Goal: Task Accomplishment & Management: Use online tool/utility

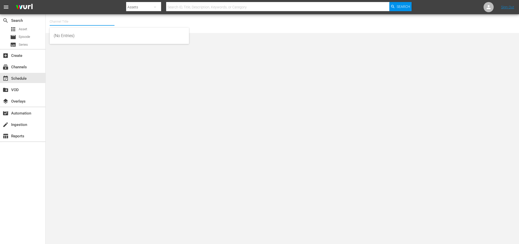
click at [86, 20] on input "text" at bounding box center [82, 21] width 65 height 12
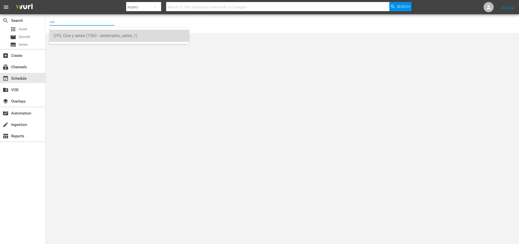
click at [89, 36] on div "CYS, Cine y series (1560 - atresmedia_ceries_1)" at bounding box center [119, 36] width 131 height 12
type input "CYS, Cine y series (1560 - atresmedia_ceries_1)"
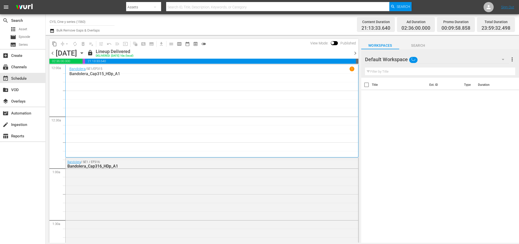
click at [83, 53] on icon "button" at bounding box center [82, 52] width 2 height 1
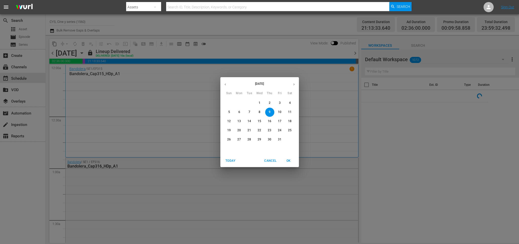
click at [269, 120] on p "16" at bounding box center [270, 121] width 4 height 4
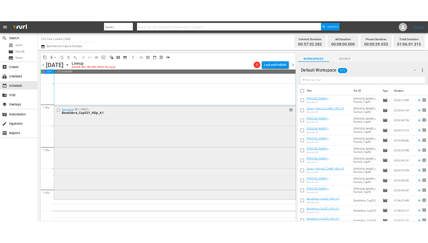
scroll to position [105, 0]
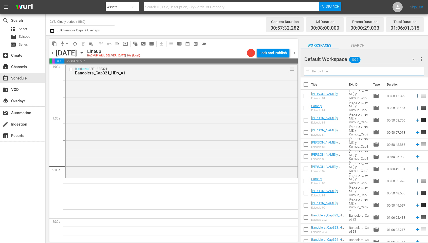
click at [367, 73] on input "text" at bounding box center [364, 71] width 120 height 8
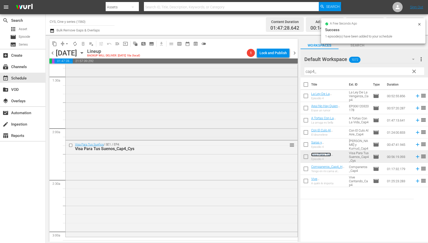
scroll to position [181, 0]
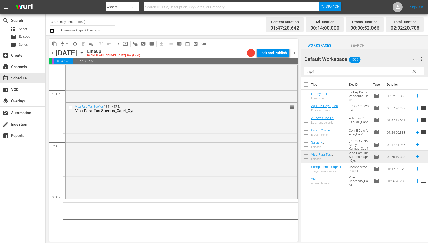
click at [313, 71] on input "cap4_" at bounding box center [364, 71] width 120 height 8
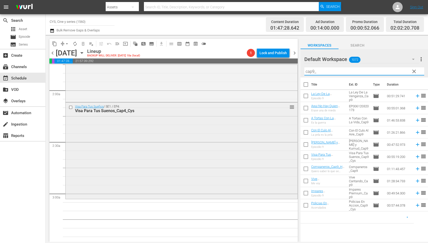
scroll to position [219, 0]
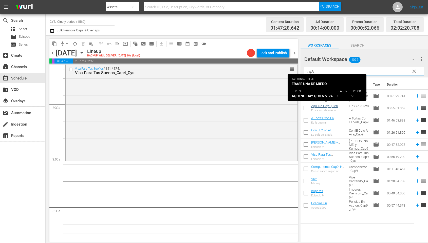
type input "cap9_"
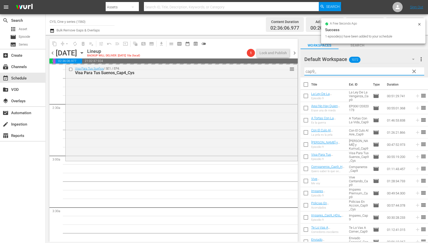
drag, startPoint x: 340, startPoint y: 71, endPoint x: 294, endPoint y: 59, distance: 47.4
click at [291, 57] on div "content_copy compress arrow_drop_down autorenew_outlined delete_forever_outline…" at bounding box center [237, 138] width 383 height 207
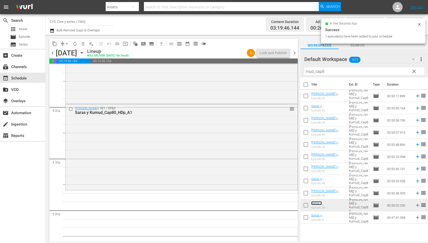
scroll to position [409, 0]
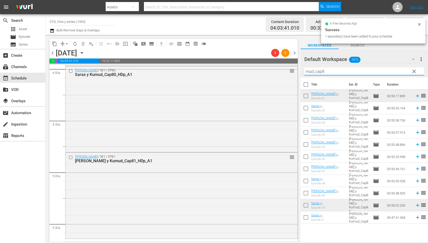
click at [264, 66] on div "content_copy compress arrow_drop_down autorenew_outlined delete_forever_outline…" at bounding box center [237, 138] width 383 height 207
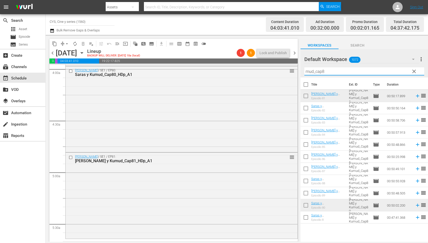
click at [314, 72] on input "mud_cap8" at bounding box center [364, 71] width 120 height 8
drag, startPoint x: 314, startPoint y: 72, endPoint x: 298, endPoint y: 68, distance: 16.3
click at [298, 68] on div "content_copy compress arrow_drop_down autorenew_outlined delete_forever_outline…" at bounding box center [237, 138] width 383 height 207
click at [314, 74] on input "mud_cap8" at bounding box center [364, 71] width 120 height 8
click at [314, 72] on input "mud_cap8" at bounding box center [364, 71] width 120 height 8
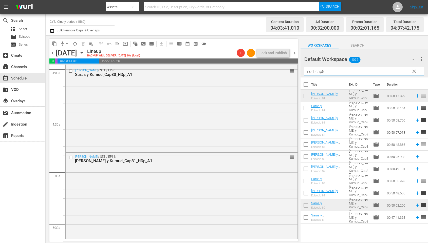
drag, startPoint x: 314, startPoint y: 72, endPoint x: 300, endPoint y: 70, distance: 13.3
click at [301, 70] on div "Default Workspace 1072 Default more_vert clear Filter by Title mud_cap8" at bounding box center [365, 63] width 128 height 28
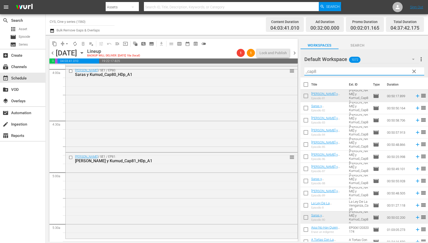
drag, startPoint x: 326, startPoint y: 72, endPoint x: 315, endPoint y: 72, distance: 11.7
click at [315, 72] on input "_cap8" at bounding box center [364, 71] width 120 height 8
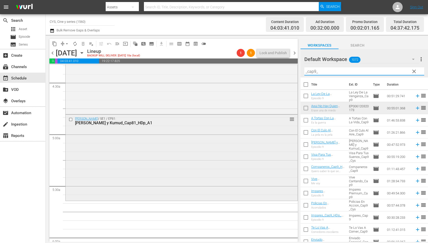
scroll to position [485, 0]
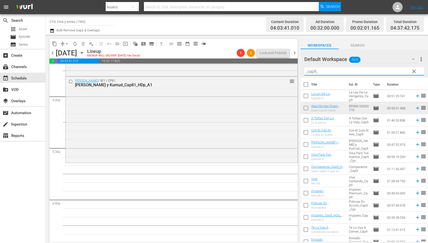
type input "_cap9_"
click at [306, 94] on input "checkbox" at bounding box center [306, 97] width 11 height 11
checkbox input "true"
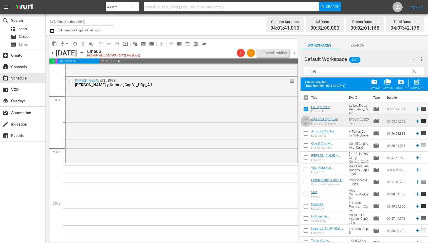
click at [306, 121] on input "checkbox" at bounding box center [306, 122] width 11 height 11
checkbox input "true"
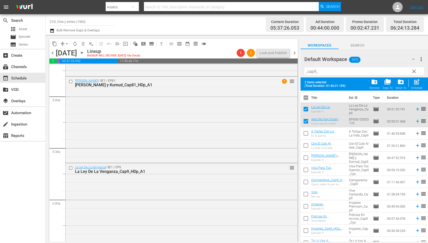
click at [308, 98] on input "checkbox" at bounding box center [306, 99] width 11 height 11
checkbox input "true"
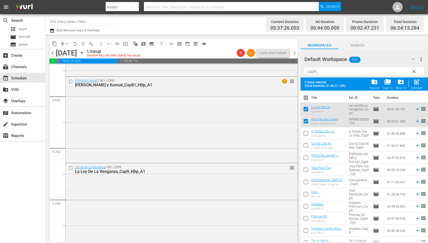
checkbox input "true"
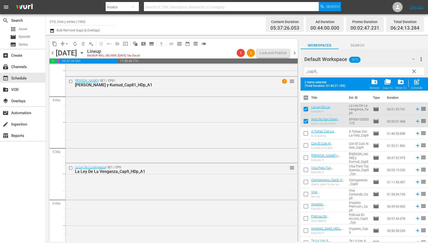
checkbox input "true"
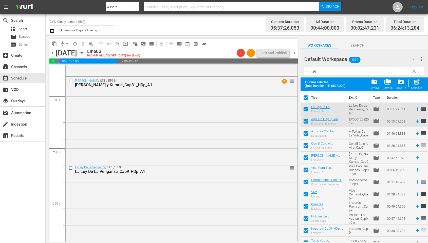
click at [307, 98] on input "checkbox" at bounding box center [306, 99] width 11 height 11
checkbox input "false"
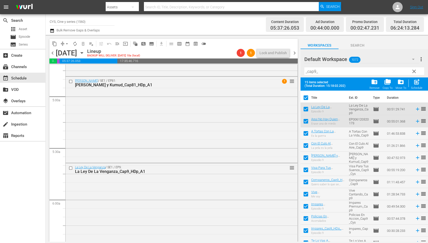
checkbox input "false"
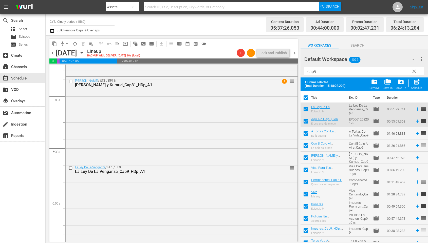
checkbox input "false"
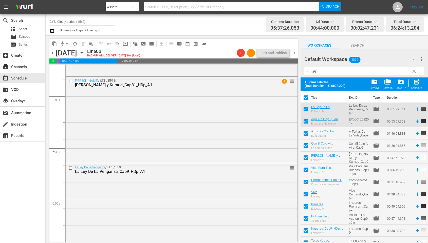
checkbox input "false"
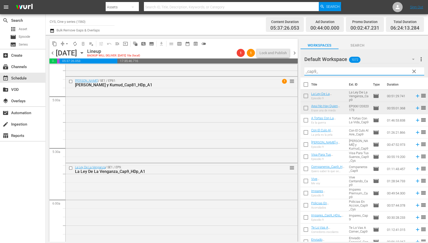
drag, startPoint x: 334, startPoint y: 71, endPoint x: 297, endPoint y: 71, distance: 37.5
click at [297, 71] on div "content_copy compress arrow_drop_down autorenew_outlined delete_forever_outline…" at bounding box center [237, 138] width 383 height 207
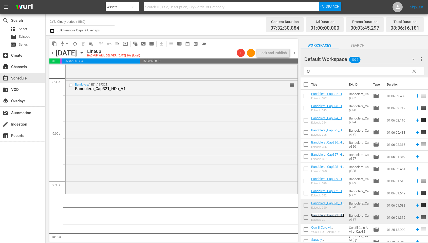
scroll to position [903, 0]
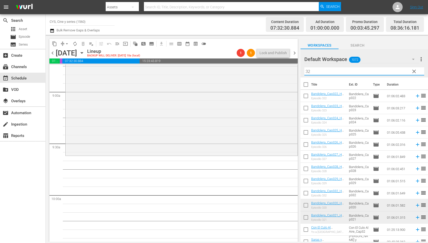
drag, startPoint x: 322, startPoint y: 69, endPoint x: 292, endPoint y: 71, distance: 30.5
click at [292, 71] on div "content_copy compress arrow_drop_down autorenew_outlined delete_forever_outline…" at bounding box center [237, 138] width 383 height 207
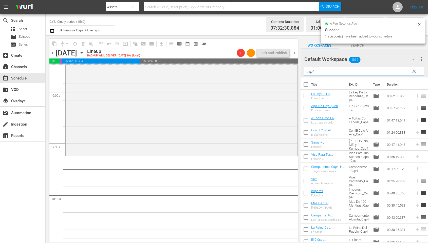
drag, startPoint x: 318, startPoint y: 72, endPoint x: 298, endPoint y: 60, distance: 22.6
click at [297, 61] on div "content_copy compress arrow_drop_down autorenew_outlined delete_forever_outline…" at bounding box center [237, 138] width 383 height 207
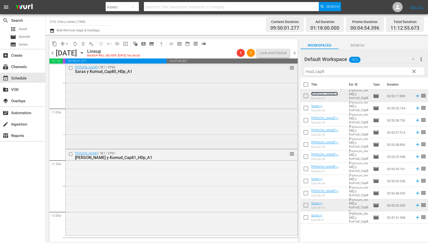
scroll to position [1132, 0]
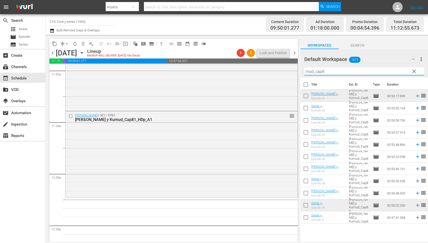
drag, startPoint x: 316, startPoint y: 72, endPoint x: 300, endPoint y: 70, distance: 15.9
click at [300, 70] on div "content_copy compress arrow_drop_down autorenew_outlined delete_forever_outline…" at bounding box center [237, 138] width 383 height 207
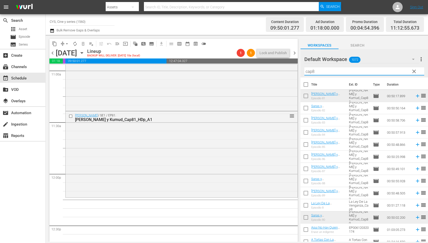
click at [329, 72] on input "cap8" at bounding box center [364, 71] width 120 height 8
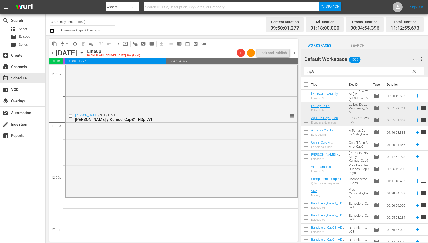
type input "cap9"
click at [307, 109] on input "checkbox" at bounding box center [306, 109] width 11 height 11
checkbox input "true"
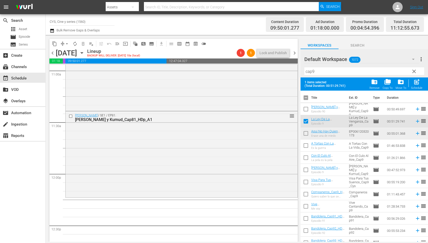
click at [305, 134] on input "checkbox" at bounding box center [306, 134] width 11 height 11
checkbox input "true"
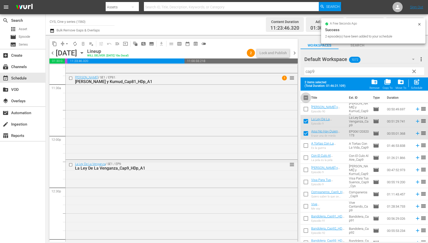
click at [304, 99] on input "checkbox" at bounding box center [306, 99] width 11 height 11
checkbox input "true"
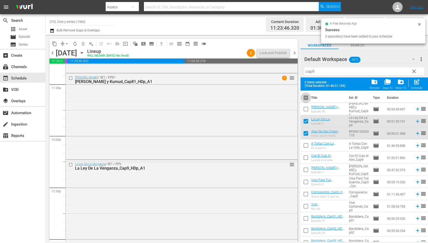
checkbox input "true"
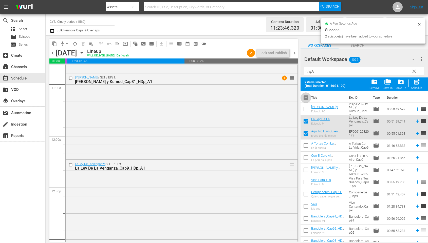
checkbox input "true"
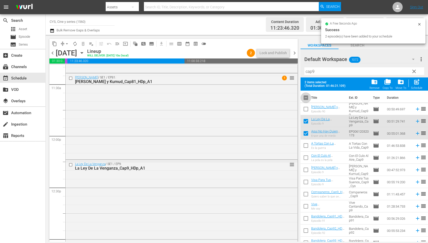
checkbox input "true"
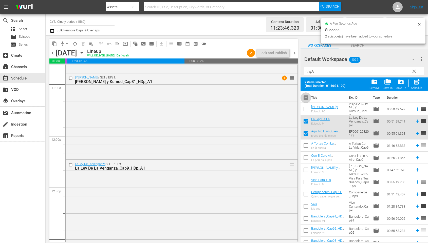
checkbox input "true"
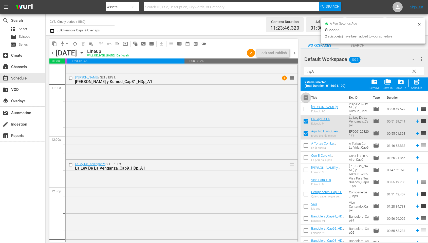
checkbox input "true"
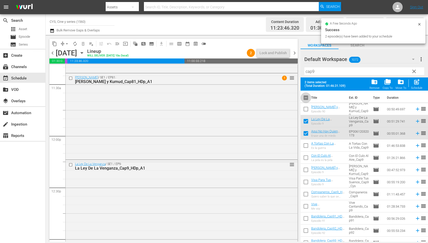
checkbox input "true"
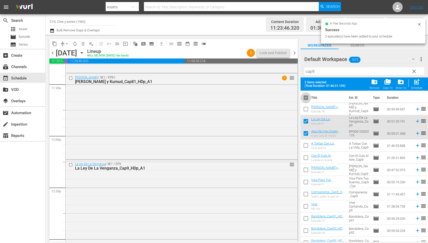
checkbox input "true"
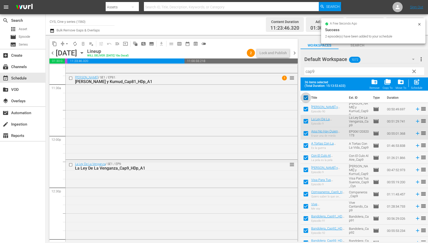
click at [304, 99] on input "checkbox" at bounding box center [306, 99] width 11 height 11
checkbox input "false"
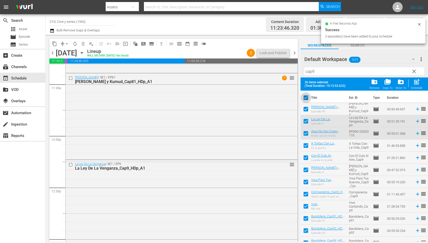
checkbox input "false"
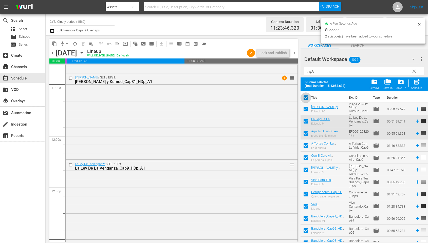
checkbox input "false"
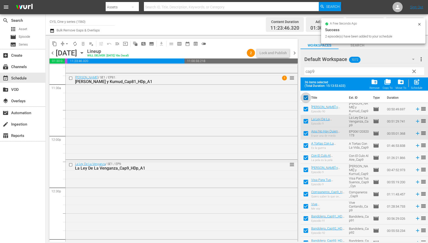
checkbox input "false"
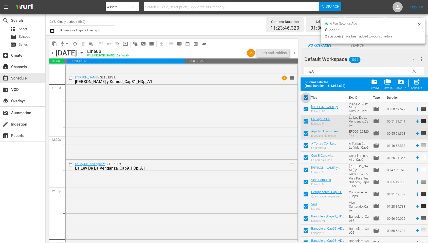
checkbox input "false"
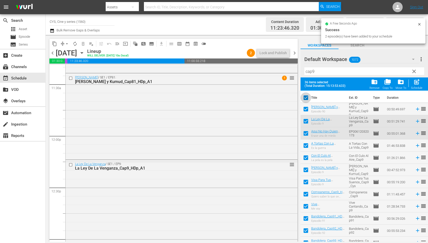
checkbox input "false"
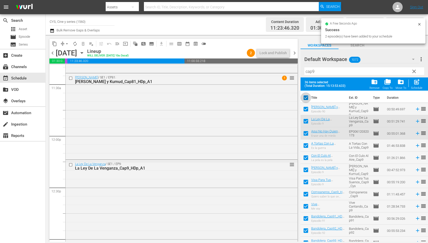
checkbox input "false"
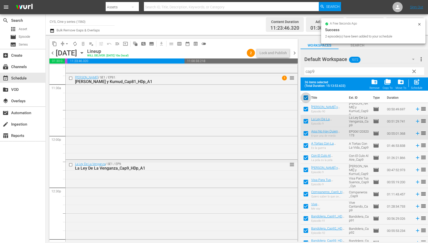
checkbox input "false"
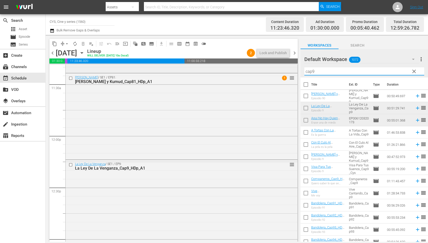
drag, startPoint x: 326, startPoint y: 73, endPoint x: 269, endPoint y: 72, distance: 56.5
click at [269, 72] on div "content_copy compress arrow_drop_down autorenew_outlined delete_forever_outline…" at bounding box center [237, 138] width 383 height 207
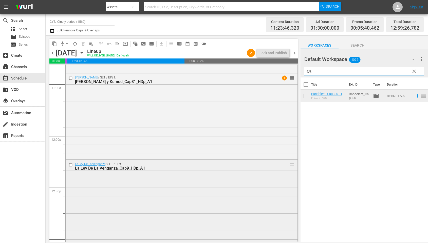
scroll to position [1360, 0]
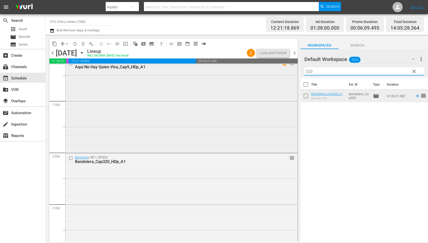
drag, startPoint x: 272, startPoint y: 69, endPoint x: 269, endPoint y: 69, distance: 3.3
click at [269, 69] on div "content_copy compress arrow_drop_down autorenew_outlined delete_forever_outline…" at bounding box center [237, 138] width 383 height 207
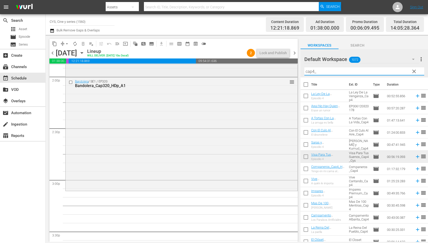
scroll to position [1474, 0]
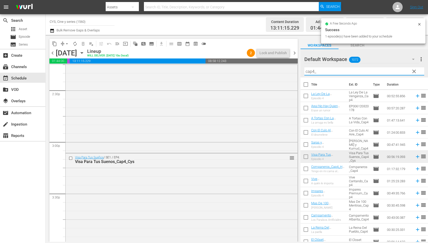
click at [313, 72] on input "cap4_" at bounding box center [364, 71] width 120 height 8
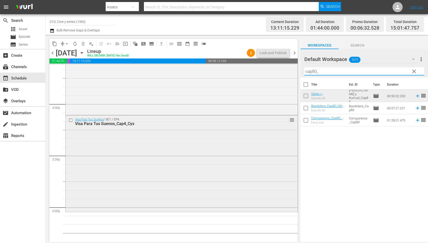
scroll to position [1550, 0]
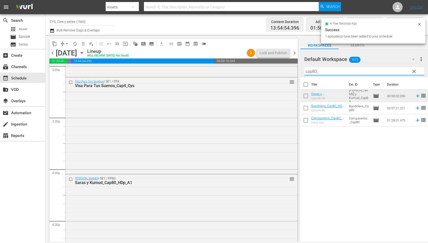
drag, startPoint x: 317, startPoint y: 71, endPoint x: 313, endPoint y: 71, distance: 4.1
click at [313, 71] on input "cap80_" at bounding box center [364, 71] width 120 height 8
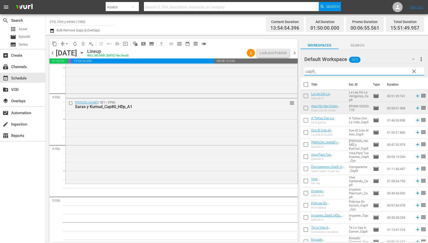
scroll to position [1664, 0]
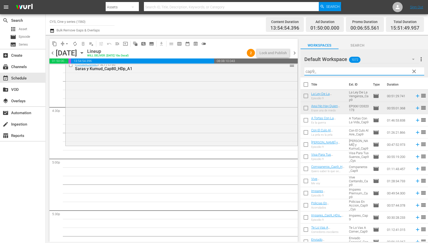
type input "cap9_"
click at [308, 96] on input "checkbox" at bounding box center [306, 97] width 11 height 11
checkbox input "true"
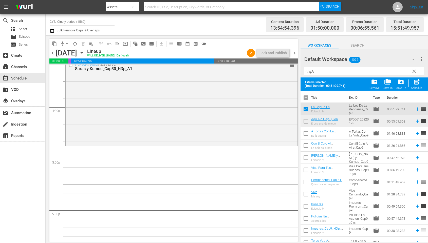
click at [306, 121] on input "checkbox" at bounding box center [306, 122] width 11 height 11
checkbox input "true"
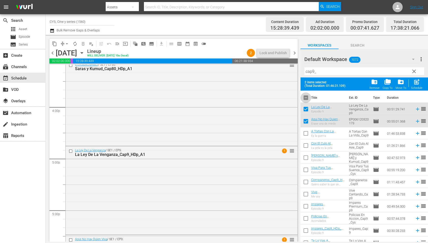
click at [305, 100] on input "checkbox" at bounding box center [306, 99] width 11 height 11
checkbox input "true"
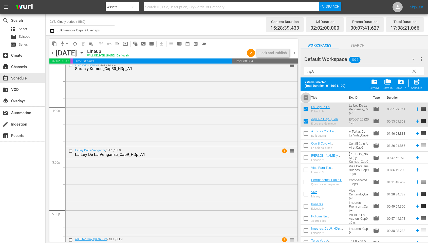
checkbox input "true"
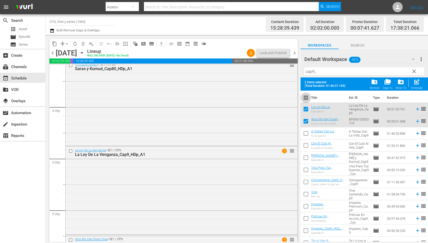
checkbox input "true"
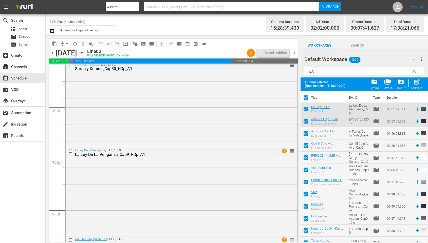
click at [305, 100] on input "checkbox" at bounding box center [306, 99] width 11 height 11
checkbox input "false"
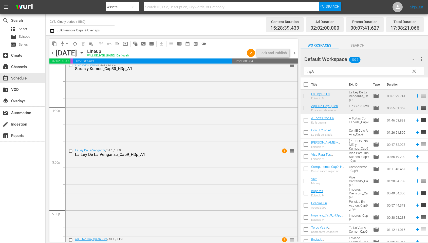
checkbox input "false"
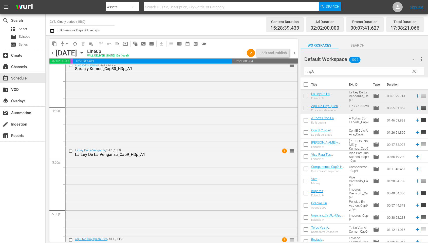
checkbox input "false"
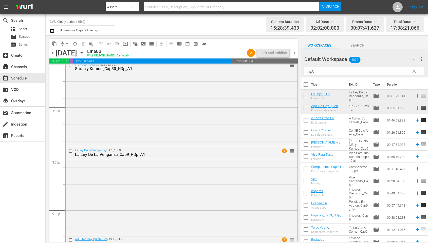
checkbox input "false"
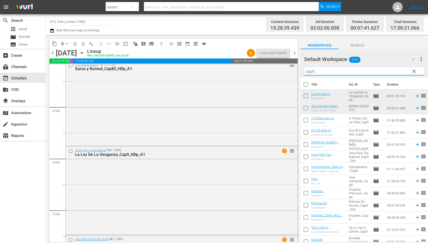
drag, startPoint x: 317, startPoint y: 71, endPoint x: 301, endPoint y: 68, distance: 16.1
click at [301, 68] on div "Default Workspace 1072 Default more_vert clear Filter by Title cap9_" at bounding box center [365, 63] width 128 height 28
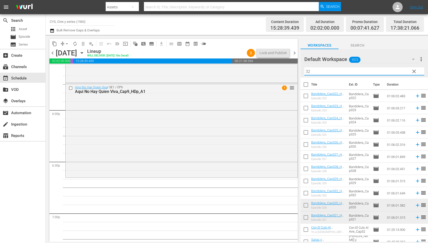
scroll to position [1854, 0]
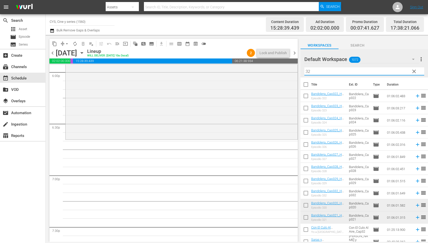
type input "32"
click at [307, 206] on input "checkbox" at bounding box center [306, 206] width 11 height 11
checkbox input "true"
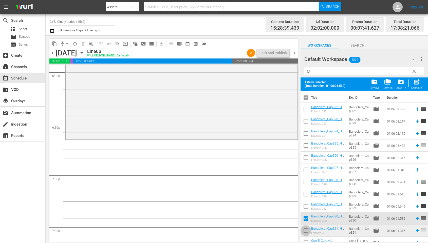
click at [306, 230] on input "checkbox" at bounding box center [306, 232] width 11 height 11
checkbox input "true"
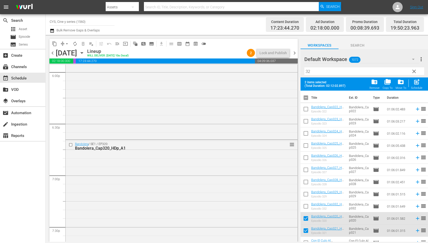
click at [305, 96] on input "checkbox" at bounding box center [306, 99] width 11 height 11
checkbox input "true"
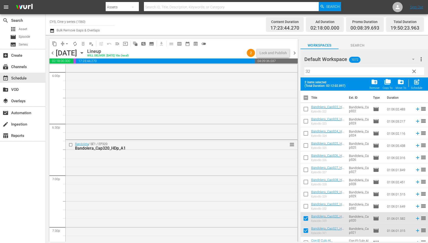
checkbox input "true"
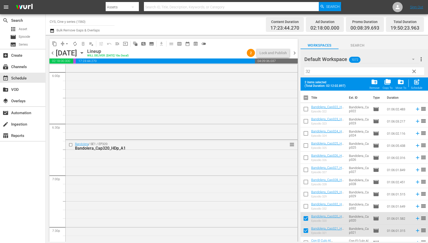
checkbox input "true"
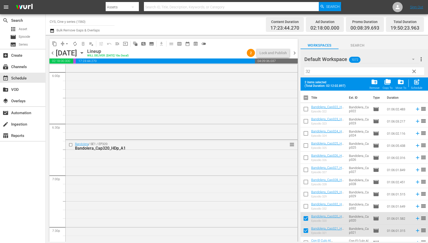
checkbox input "true"
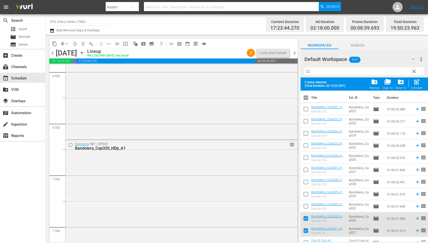
checkbox input "true"
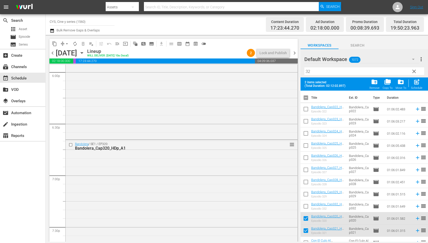
checkbox input "true"
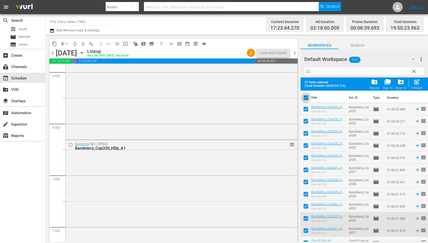
click at [305, 96] on input "checkbox" at bounding box center [306, 99] width 11 height 11
checkbox input "false"
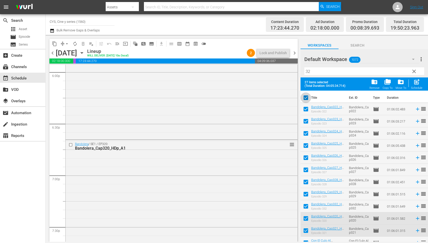
checkbox input "false"
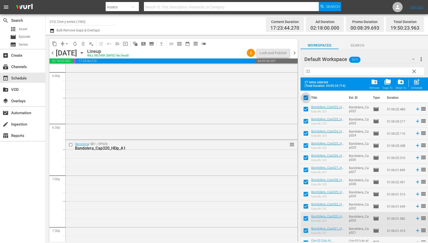
checkbox input "false"
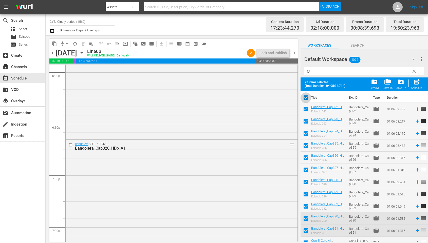
checkbox input "false"
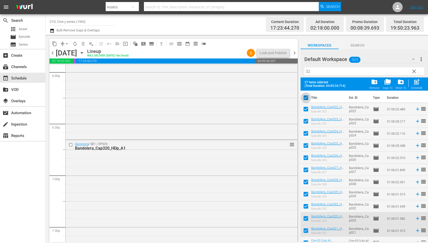
checkbox input "false"
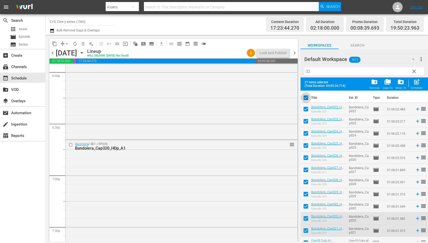
checkbox input "false"
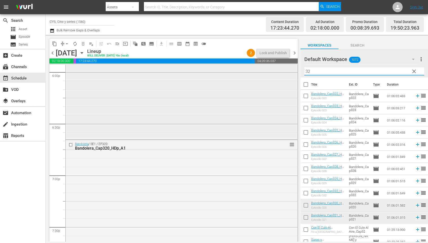
drag, startPoint x: 333, startPoint y: 72, endPoint x: 287, endPoint y: 71, distance: 46.2
click at [287, 71] on div "content_copy compress arrow_drop_down autorenew_outlined delete_forever_outline…" at bounding box center [237, 138] width 383 height 207
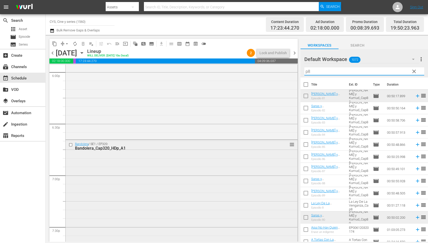
scroll to position [1892, 0]
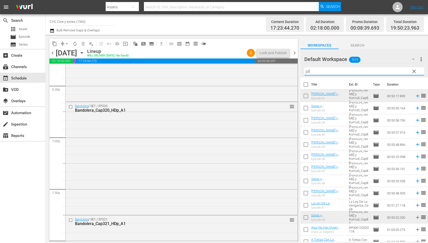
click at [305, 71] on input "p8" at bounding box center [364, 71] width 120 height 8
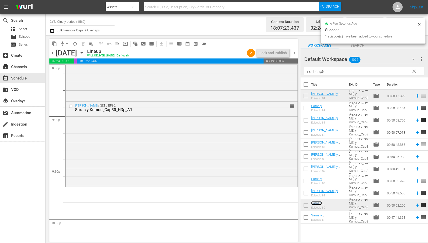
scroll to position [2196, 0]
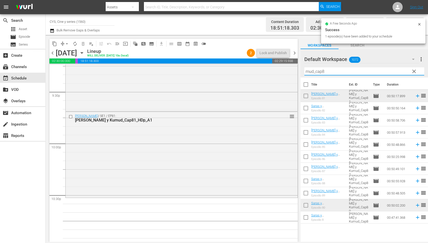
drag, startPoint x: 315, startPoint y: 69, endPoint x: 298, endPoint y: 69, distance: 16.7
click at [298, 69] on div "content_copy compress arrow_drop_down autorenew_outlined delete_forever_outline…" at bounding box center [237, 138] width 383 height 207
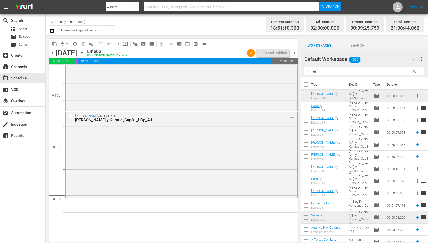
click at [332, 71] on input "_cap8" at bounding box center [364, 71] width 120 height 8
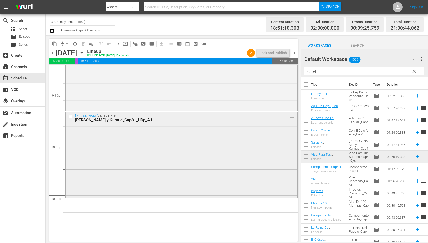
scroll to position [2234, 0]
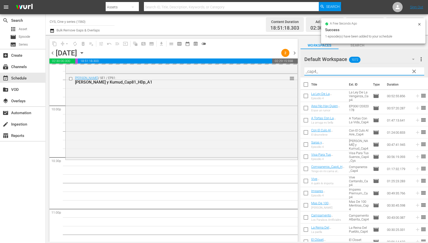
click at [315, 72] on input "_cap4_" at bounding box center [364, 71] width 120 height 8
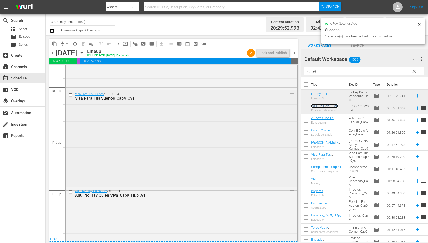
scroll to position [2344, 0]
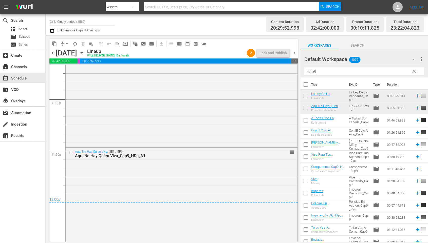
click at [295, 54] on span "chevron_right" at bounding box center [295, 53] width 6 height 6
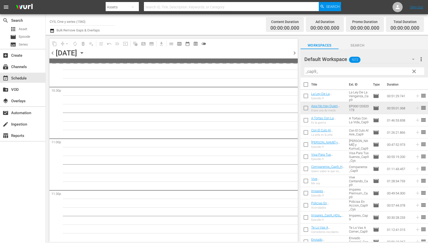
scroll to position [2304, 0]
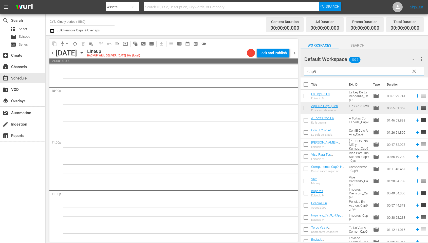
drag, startPoint x: 332, startPoint y: 72, endPoint x: 297, endPoint y: 77, distance: 36.0
click at [297, 77] on div "content_copy compress arrow_drop_down autorenew_outlined delete_forever_outline…" at bounding box center [237, 138] width 383 height 207
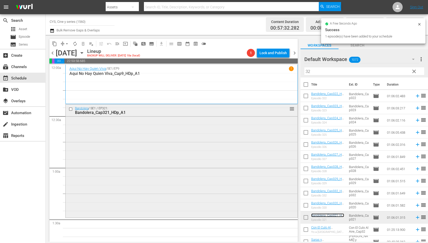
scroll to position [76, 0]
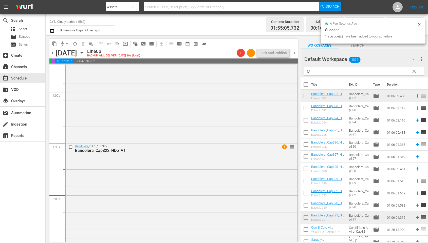
drag, startPoint x: 306, startPoint y: 71, endPoint x: 300, endPoint y: 70, distance: 5.7
click at [301, 70] on div "Default Workspace 1072 Default more_vert clear Filter by Title 32" at bounding box center [365, 63] width 128 height 28
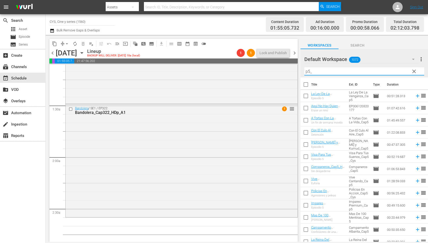
scroll to position [152, 0]
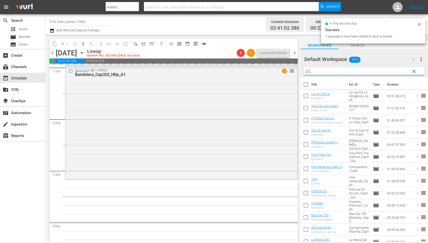
click at [309, 70] on input "p5_" at bounding box center [364, 71] width 120 height 8
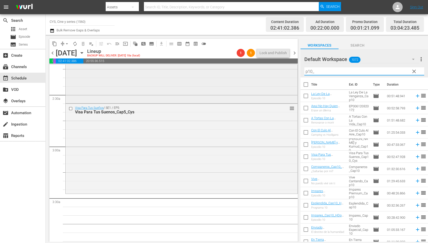
scroll to position [266, 0]
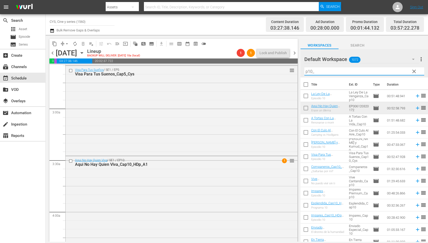
drag, startPoint x: 316, startPoint y: 73, endPoint x: 309, endPoint y: 72, distance: 6.9
click at [309, 72] on input "p10_" at bounding box center [364, 71] width 120 height 8
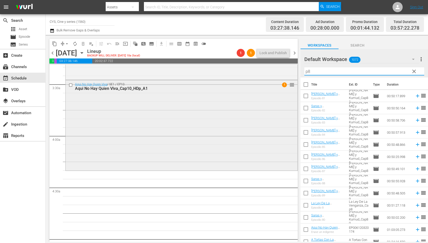
scroll to position [380, 0]
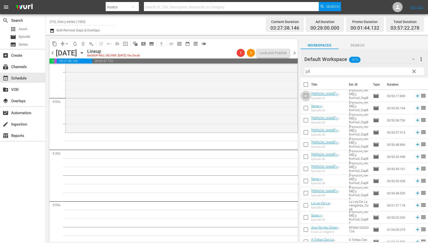
click at [305, 94] on input "checkbox" at bounding box center [306, 97] width 11 height 11
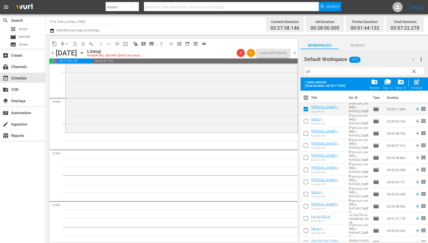
click at [307, 119] on input "checkbox" at bounding box center [306, 122] width 11 height 11
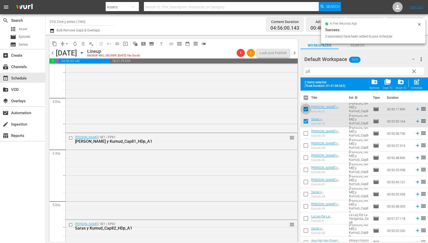
click at [307, 106] on input "checkbox" at bounding box center [306, 110] width 11 height 11
click at [306, 109] on input "checkbox" at bounding box center [306, 110] width 11 height 11
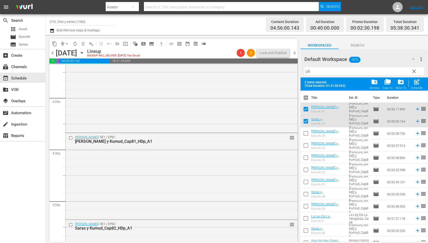
click at [306, 110] on input "checkbox" at bounding box center [306, 110] width 11 height 11
click at [306, 121] on input "checkbox" at bounding box center [306, 122] width 11 height 11
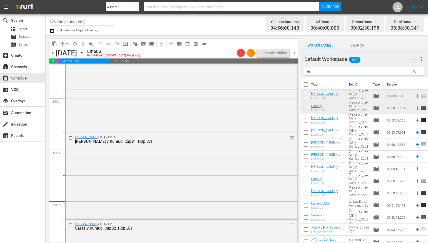
drag, startPoint x: 311, startPoint y: 72, endPoint x: 304, endPoint y: 71, distance: 7.3
click at [304, 71] on input "p8" at bounding box center [364, 71] width 120 height 8
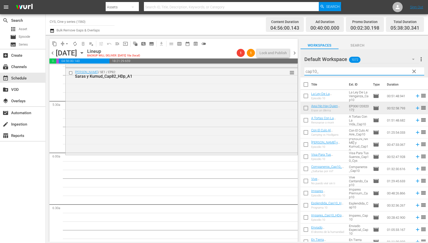
scroll to position [570, 0]
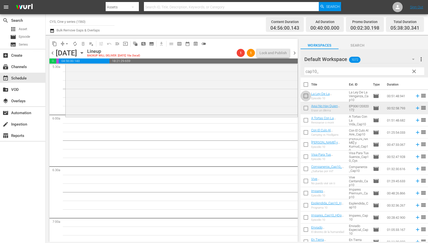
click at [306, 94] on input "checkbox" at bounding box center [306, 97] width 11 height 11
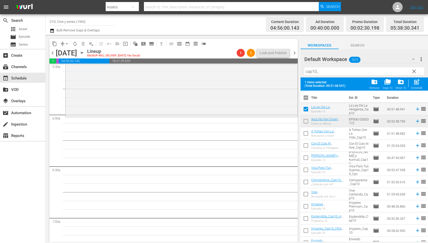
click at [305, 120] on input "checkbox" at bounding box center [306, 122] width 11 height 11
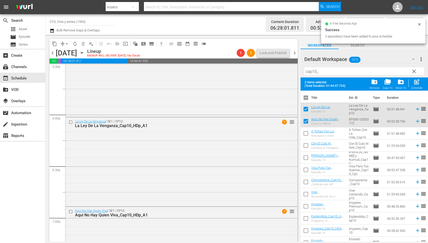
click at [307, 96] on input "checkbox" at bounding box center [306, 99] width 11 height 11
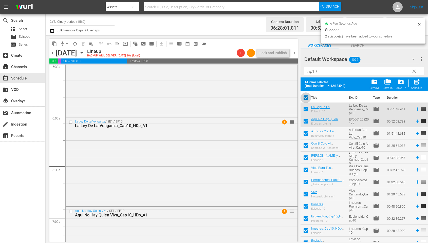
click at [307, 96] on input "checkbox" at bounding box center [306, 99] width 11 height 11
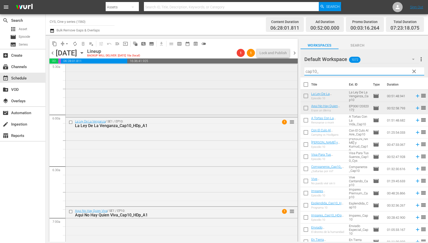
drag, startPoint x: 322, startPoint y: 71, endPoint x: 290, endPoint y: 71, distance: 32.7
click at [290, 71] on div "content_copy compress arrow_drop_down autorenew_outlined delete_forever_outline…" at bounding box center [237, 138] width 383 height 207
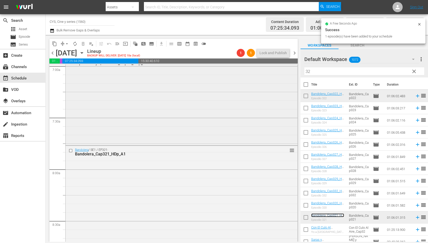
scroll to position [836, 0]
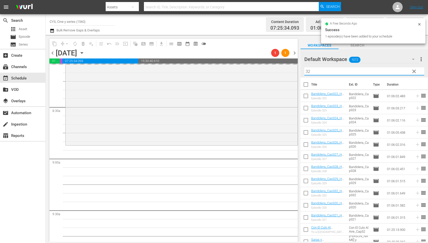
click at [282, 70] on div "content_copy compress arrow_drop_down autorenew_outlined delete_forever_outline…" at bounding box center [237, 138] width 383 height 207
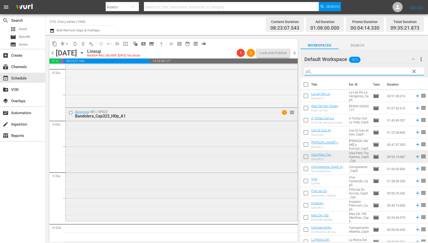
scroll to position [913, 0]
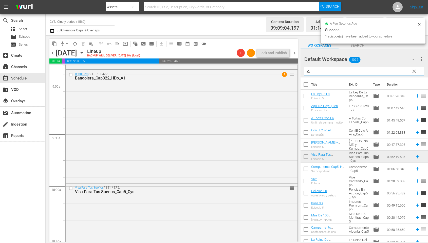
drag, startPoint x: 314, startPoint y: 71, endPoint x: 309, endPoint y: 69, distance: 5.8
click at [309, 69] on input "p5_" at bounding box center [364, 71] width 120 height 8
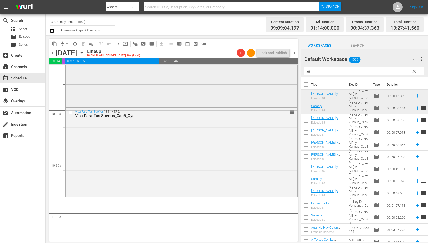
scroll to position [1027, 0]
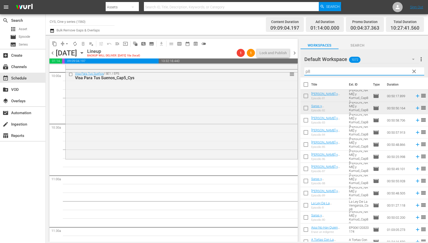
click at [307, 94] on input "checkbox" at bounding box center [306, 97] width 11 height 11
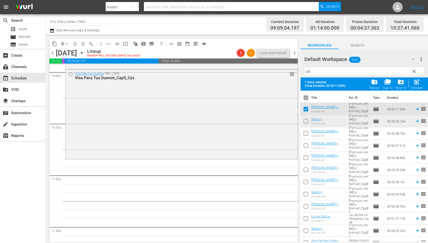
click at [307, 120] on input "checkbox" at bounding box center [306, 122] width 11 height 11
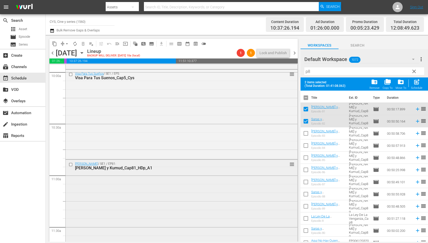
scroll to position [1103, 0]
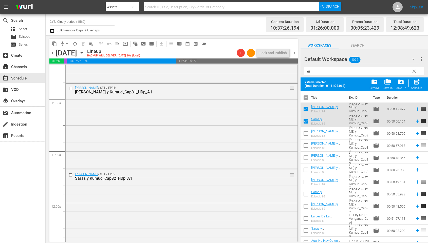
click at [307, 97] on input "checkbox" at bounding box center [306, 99] width 11 height 11
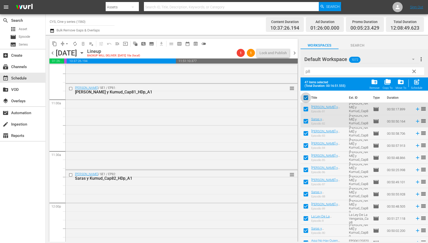
click at [307, 97] on input "checkbox" at bounding box center [306, 99] width 11 height 11
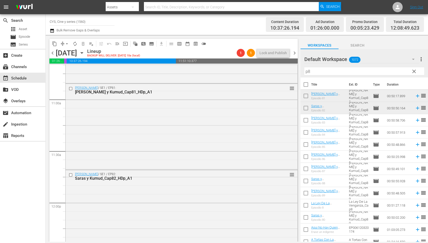
click at [317, 72] on input "p8" at bounding box center [364, 71] width 120 height 8
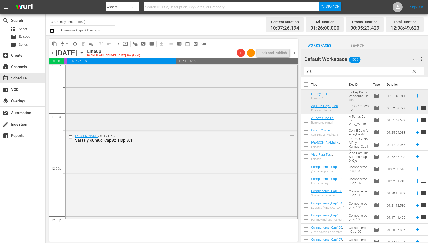
scroll to position [1179, 0]
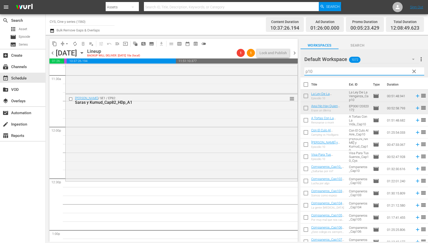
click at [306, 96] on input "checkbox" at bounding box center [306, 97] width 11 height 11
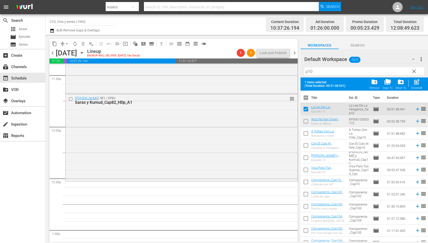
click at [306, 121] on input "checkbox" at bounding box center [306, 122] width 11 height 11
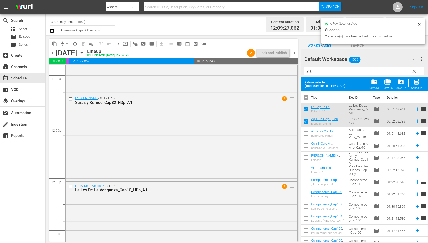
click at [306, 98] on input "checkbox" at bounding box center [306, 99] width 11 height 11
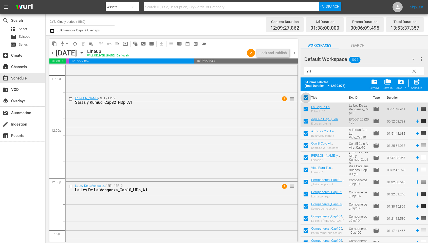
click at [306, 98] on input "checkbox" at bounding box center [306, 99] width 11 height 11
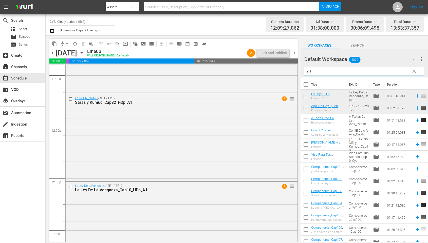
drag, startPoint x: 318, startPoint y: 71, endPoint x: 304, endPoint y: 68, distance: 14.8
click at [304, 68] on div "Default Workspace 1072 Default more_vert clear Filter by Title p10" at bounding box center [365, 63] width 128 height 28
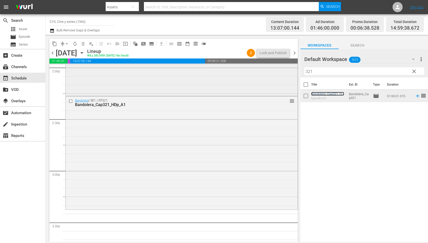
scroll to position [1483, 0]
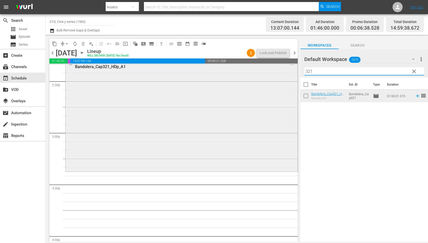
drag, startPoint x: 294, startPoint y: 71, endPoint x: 287, endPoint y: 71, distance: 7.1
click at [287, 71] on div "content_copy compress arrow_drop_down autorenew_outlined delete_forever_outline…" at bounding box center [237, 138] width 383 height 207
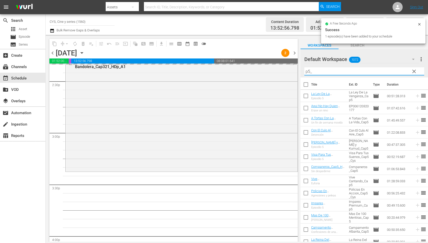
drag, startPoint x: 318, startPoint y: 70, endPoint x: 301, endPoint y: 70, distance: 16.5
click at [301, 70] on div "Default Workspace 1072 Default more_vert clear Filter by Title p5_" at bounding box center [365, 63] width 128 height 28
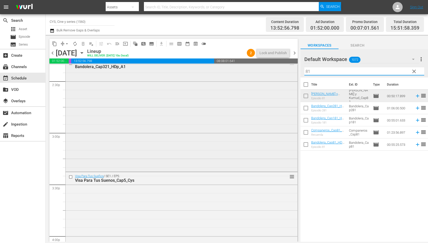
scroll to position [1559, 0]
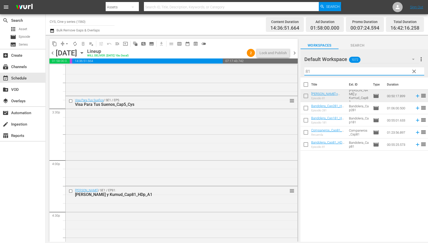
drag, startPoint x: 317, startPoint y: 71, endPoint x: 294, endPoint y: 66, distance: 23.8
click at [294, 66] on div "content_copy compress arrow_drop_down autorenew_outlined delete_forever_outline…" at bounding box center [237, 138] width 383 height 207
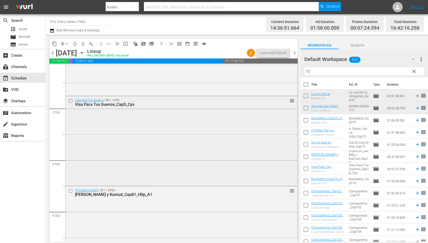
scroll to position [1711, 0]
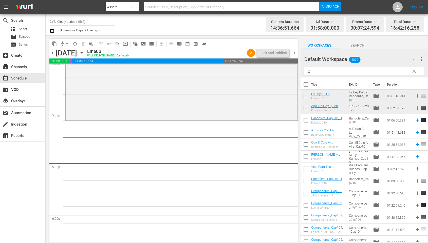
drag, startPoint x: 304, startPoint y: 96, endPoint x: 309, endPoint y: 116, distance: 20.7
click at [304, 96] on input "checkbox" at bounding box center [306, 97] width 11 height 11
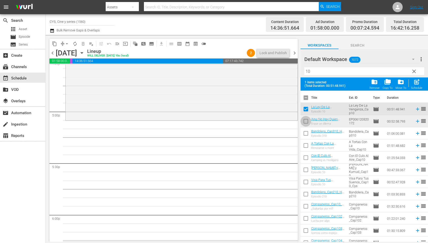
click at [306, 121] on input "checkbox" at bounding box center [306, 122] width 11 height 11
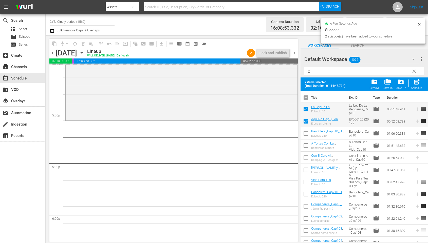
click at [306, 96] on input "checkbox" at bounding box center [306, 99] width 11 height 11
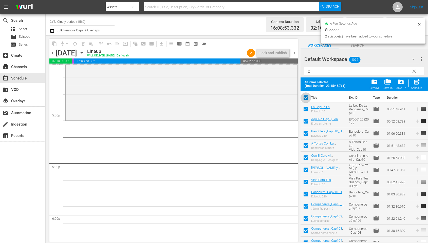
click at [306, 96] on input "checkbox" at bounding box center [306, 99] width 11 height 11
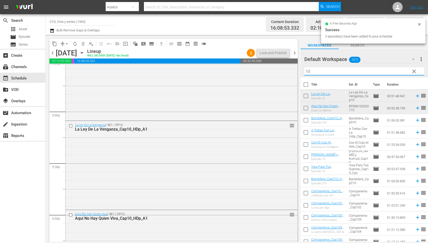
drag, startPoint x: 317, startPoint y: 71, endPoint x: 298, endPoint y: 68, distance: 19.5
click at [298, 68] on div "content_copy compress arrow_drop_down autorenew_outlined delete_forever_outline…" at bounding box center [237, 138] width 383 height 207
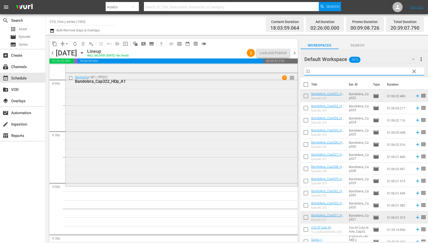
scroll to position [2052, 0]
drag, startPoint x: 268, startPoint y: 75, endPoint x: 228, endPoint y: 78, distance: 39.9
click at [228, 78] on div "content_copy compress arrow_drop_down autorenew_outlined delete_forever_outline…" at bounding box center [237, 138] width 383 height 207
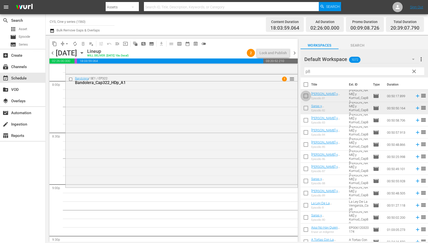
click at [304, 95] on input "checkbox" at bounding box center [306, 97] width 11 height 11
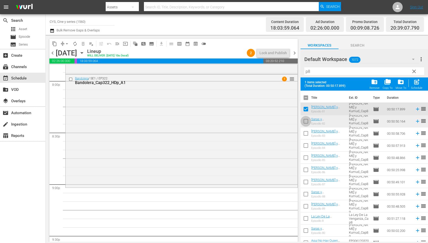
click at [306, 122] on input "checkbox" at bounding box center [306, 122] width 11 height 11
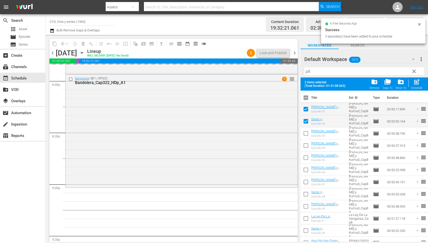
click at [304, 97] on input "checkbox" at bounding box center [306, 99] width 11 height 11
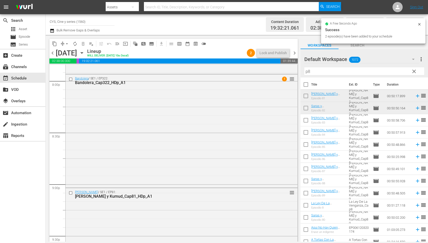
click at [314, 72] on input "p8" at bounding box center [364, 71] width 120 height 8
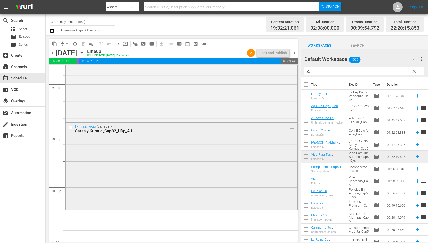
scroll to position [2242, 0]
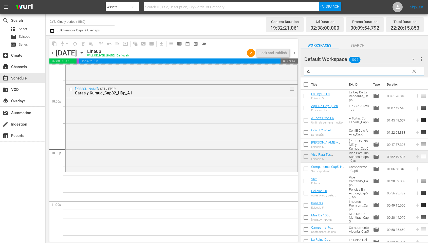
click at [240, 70] on div "content_copy compress arrow_drop_down autorenew_outlined delete_forever_outline…" at bounding box center [237, 138] width 383 height 207
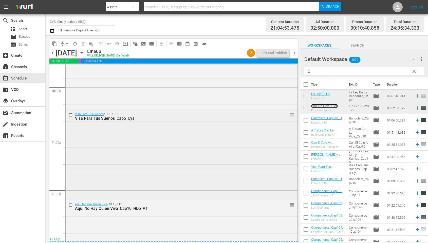
scroll to position [2354, 0]
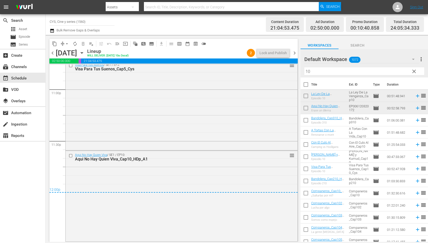
click at [297, 50] on span "chevron_right" at bounding box center [295, 53] width 6 height 6
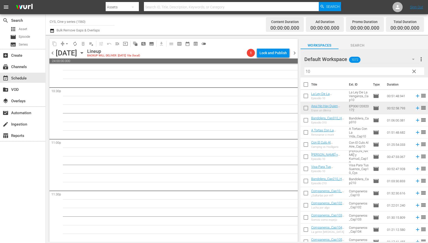
scroll to position [2304, 0]
drag, startPoint x: 311, startPoint y: 69, endPoint x: 300, endPoint y: 67, distance: 10.4
click at [301, 67] on div "Default Workspace 1072 Default more_vert clear Filter by Title 10" at bounding box center [365, 63] width 128 height 28
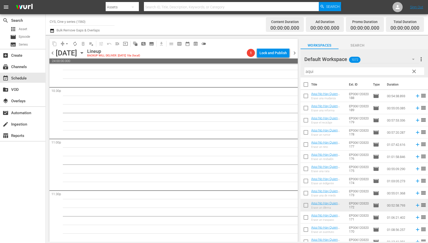
click at [306, 144] on input "checkbox" at bounding box center [306, 145] width 11 height 11
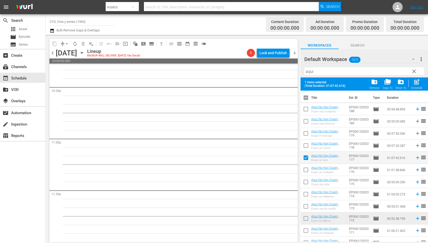
click at [306, 170] on input "checkbox" at bounding box center [306, 171] width 11 height 11
click at [307, 183] on input "checkbox" at bounding box center [306, 183] width 11 height 11
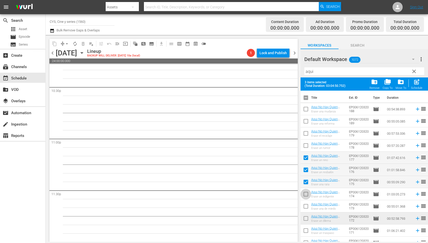
click at [306, 194] on input "checkbox" at bounding box center [306, 195] width 11 height 11
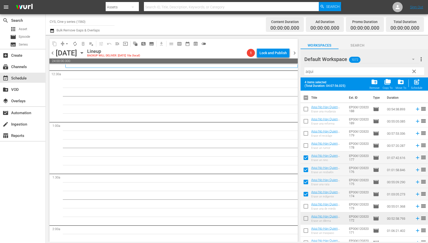
scroll to position [0, 0]
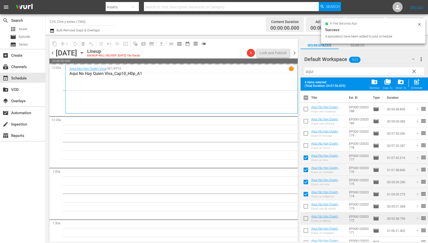
click at [305, 97] on input "checkbox" at bounding box center [306, 99] width 11 height 11
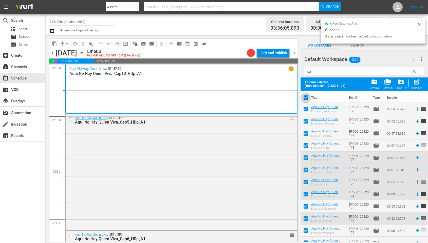
click at [306, 99] on input "checkbox" at bounding box center [306, 99] width 11 height 11
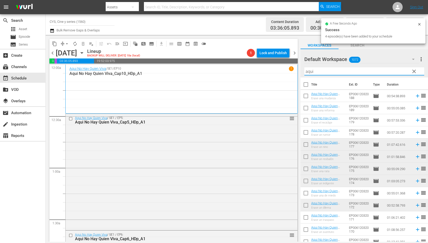
drag, startPoint x: 324, startPoint y: 70, endPoint x: 277, endPoint y: 69, distance: 47.2
click at [277, 69] on div "content_copy compress arrow_drop_down autorenew_outlined delete_forever_outline…" at bounding box center [237, 138] width 383 height 207
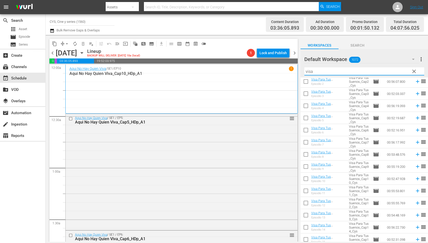
scroll to position [646, 0]
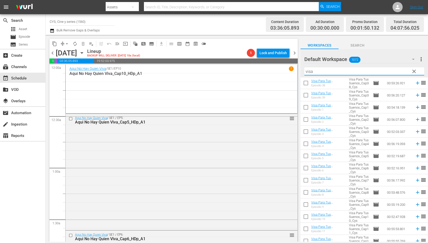
click at [307, 106] on input "checkbox" at bounding box center [306, 108] width 11 height 11
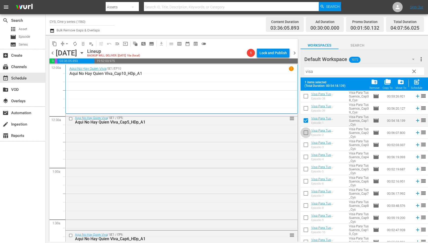
click at [307, 132] on input "checkbox" at bounding box center [306, 134] width 11 height 11
click at [306, 147] on input "checkbox" at bounding box center [306, 146] width 11 height 11
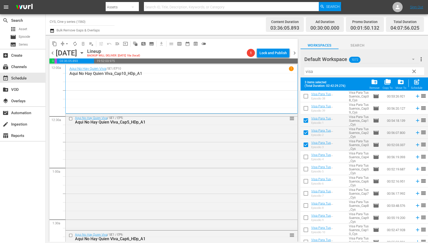
click at [306, 160] on input "checkbox" at bounding box center [306, 158] width 11 height 11
click at [304, 171] on input "checkbox" at bounding box center [306, 170] width 11 height 11
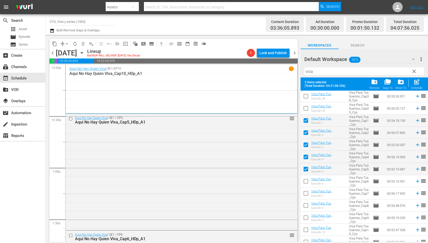
click at [306, 180] on input "checkbox" at bounding box center [306, 182] width 11 height 11
click at [306, 196] on input "checkbox" at bounding box center [306, 194] width 11 height 11
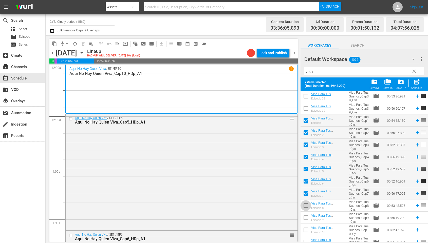
click at [306, 203] on input "checkbox" at bounding box center [306, 207] width 11 height 11
click at [306, 217] on input "checkbox" at bounding box center [306, 219] width 11 height 11
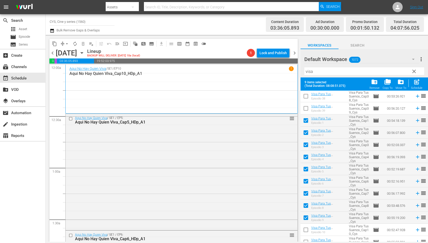
click at [304, 231] on input "checkbox" at bounding box center [306, 231] width 11 height 11
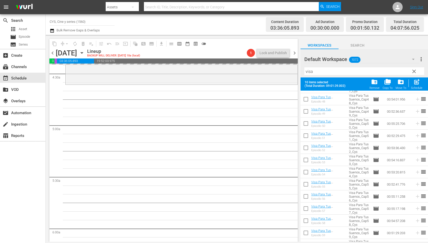
scroll to position [0, 0]
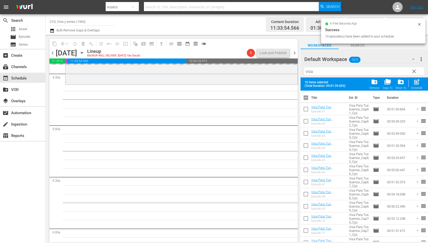
click at [304, 98] on input "checkbox" at bounding box center [306, 99] width 11 height 11
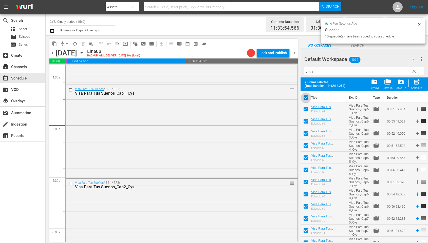
click at [304, 97] on input "checkbox" at bounding box center [306, 99] width 11 height 11
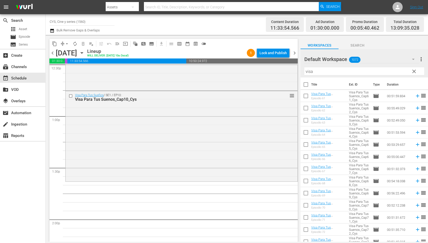
scroll to position [1331, 0]
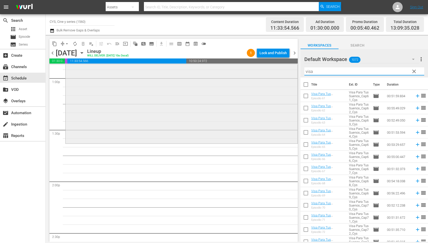
drag, startPoint x: 345, startPoint y: 72, endPoint x: 214, endPoint y: 69, distance: 130.9
click at [214, 69] on div "content_copy compress arrow_drop_down autorenew_outlined delete_forever_outline…" at bounding box center [237, 138] width 383 height 207
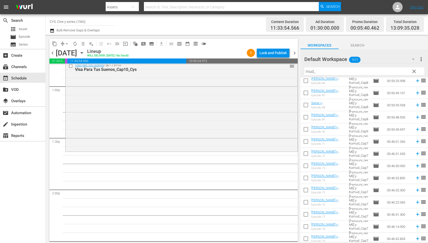
scroll to position [114, 0]
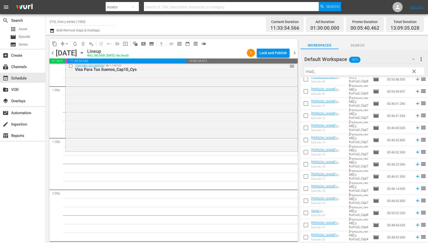
click at [306, 129] on input "checkbox" at bounding box center [306, 129] width 11 height 11
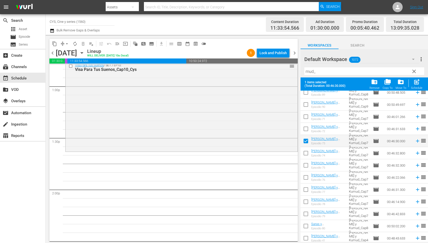
click at [306, 153] on input "checkbox" at bounding box center [306, 154] width 11 height 11
click at [306, 167] on input "checkbox" at bounding box center [306, 166] width 11 height 11
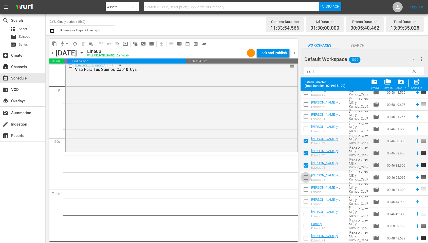
click at [307, 178] on input "checkbox" at bounding box center [306, 178] width 11 height 11
click at [305, 191] on input "checkbox" at bounding box center [306, 191] width 11 height 11
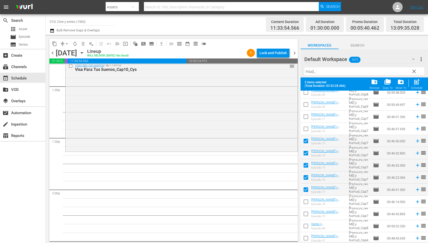
click at [307, 203] on input "checkbox" at bounding box center [306, 203] width 11 height 11
click at [305, 213] on input "checkbox" at bounding box center [306, 215] width 11 height 11
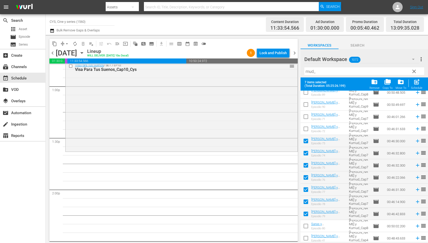
click at [308, 226] on input "checkbox" at bounding box center [306, 227] width 11 height 11
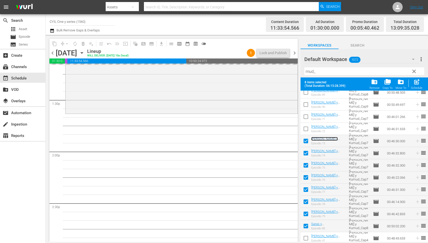
scroll to position [0, 0]
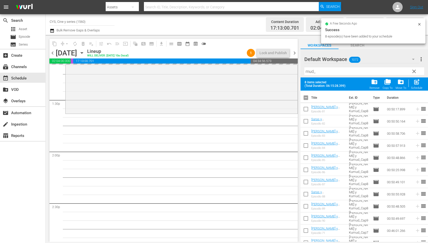
click at [306, 98] on input "checkbox" at bounding box center [306, 99] width 11 height 11
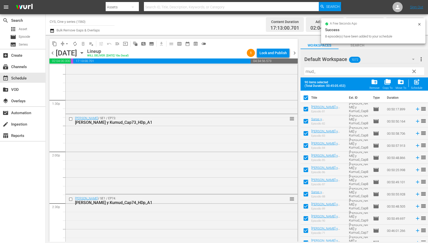
click at [306, 98] on input "checkbox" at bounding box center [306, 99] width 11 height 11
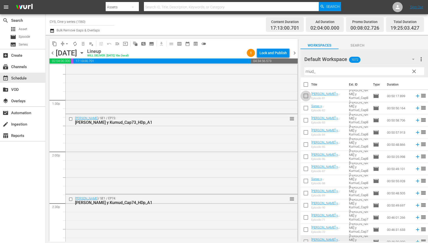
click at [308, 95] on input "checkbox" at bounding box center [306, 97] width 11 height 11
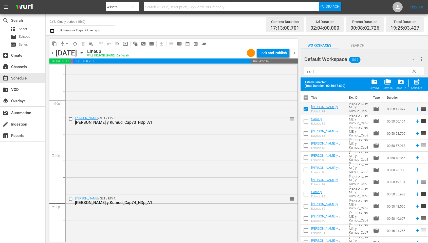
click at [307, 120] on input "checkbox" at bounding box center [306, 122] width 11 height 11
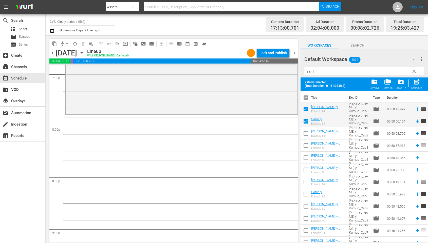
scroll to position [1969, 0]
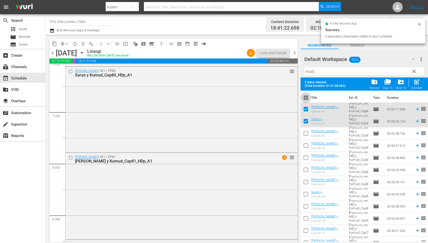
click at [305, 98] on input "checkbox" at bounding box center [306, 99] width 11 height 11
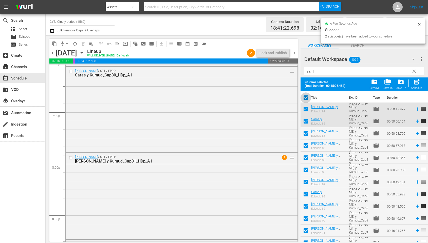
click at [305, 98] on input "checkbox" at bounding box center [306, 99] width 11 height 11
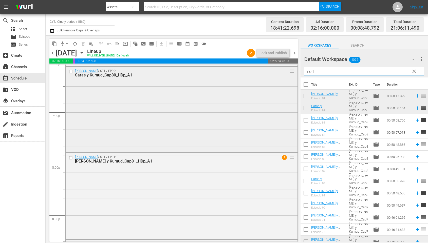
drag, startPoint x: 329, startPoint y: 71, endPoint x: 291, endPoint y: 71, distance: 37.5
click at [291, 71] on div "content_copy compress arrow_drop_down autorenew_outlined delete_forever_outline…" at bounding box center [237, 138] width 383 height 207
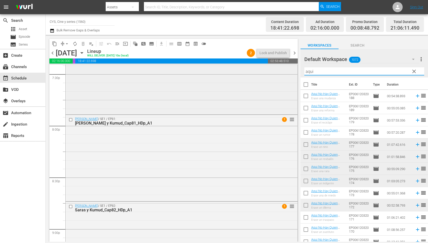
scroll to position [2083, 0]
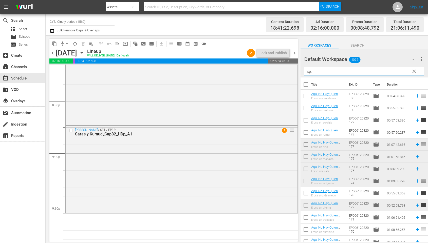
click at [303, 145] on input "checkbox" at bounding box center [306, 145] width 11 height 11
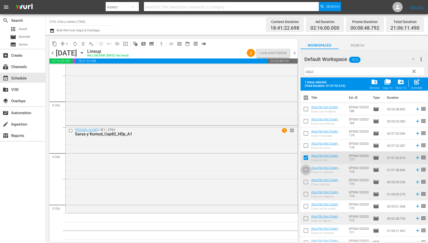
click at [305, 169] on input "checkbox" at bounding box center [306, 171] width 11 height 11
click at [306, 182] on input "checkbox" at bounding box center [306, 183] width 11 height 11
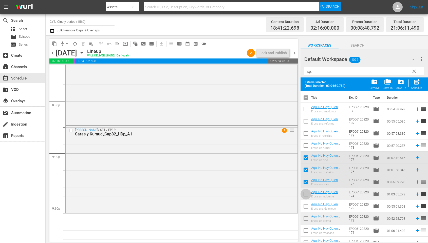
click at [306, 193] on input "checkbox" at bounding box center [306, 195] width 11 height 11
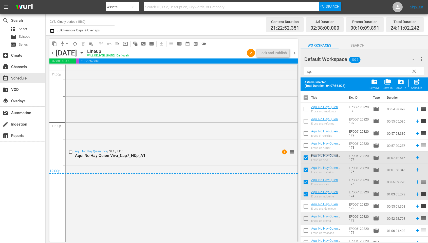
scroll to position [0, 0]
click at [307, 99] on input "checkbox" at bounding box center [306, 99] width 11 height 11
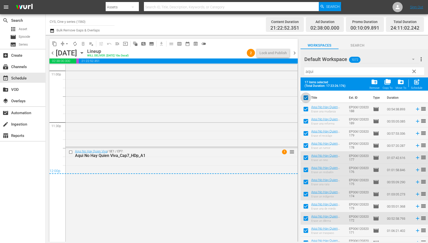
click at [307, 99] on input "checkbox" at bounding box center [306, 99] width 11 height 11
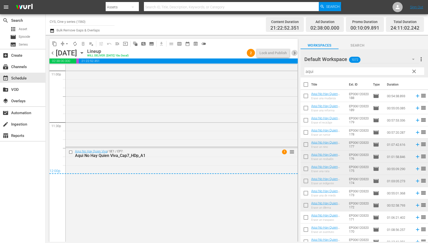
click at [294, 52] on span "chevron_right" at bounding box center [295, 53] width 6 height 6
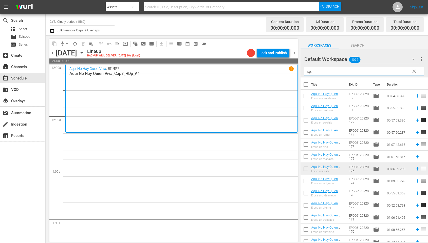
drag, startPoint x: 316, startPoint y: 73, endPoint x: 296, endPoint y: 69, distance: 20.4
click at [296, 69] on div "content_copy compress arrow_drop_down autorenew_outlined delete_forever_outline…" at bounding box center [237, 138] width 383 height 207
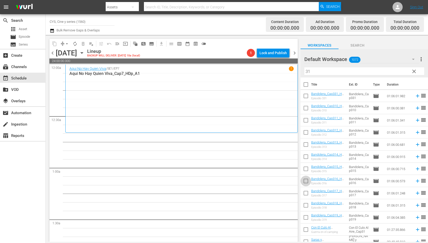
click at [307, 180] on input "checkbox" at bounding box center [306, 182] width 11 height 11
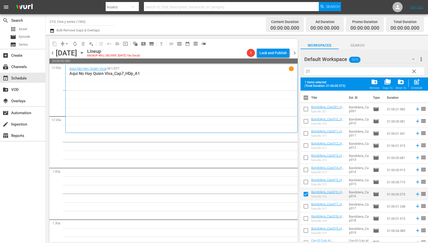
click at [306, 206] on input "checkbox" at bounding box center [306, 207] width 11 height 11
click at [309, 219] on input "checkbox" at bounding box center [306, 219] width 11 height 11
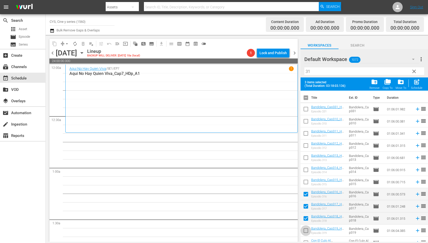
click at [308, 231] on input "checkbox" at bounding box center [306, 232] width 11 height 11
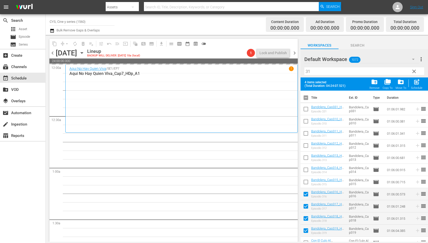
click at [306, 97] on input "checkbox" at bounding box center [306, 99] width 11 height 11
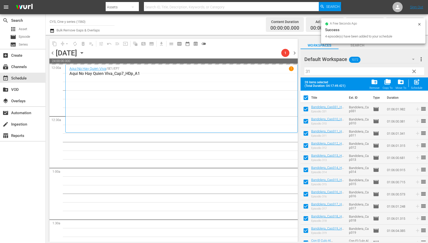
click at [306, 97] on input "checkbox" at bounding box center [306, 99] width 11 height 11
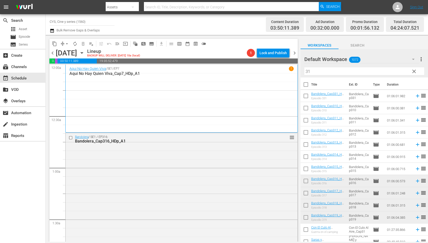
click at [52, 54] on span "chevron_left" at bounding box center [52, 53] width 6 height 6
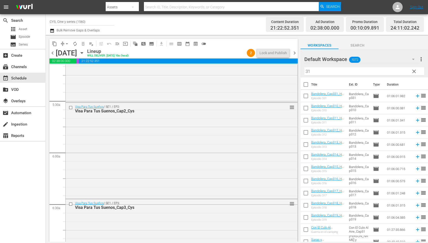
scroll to position [418, 0]
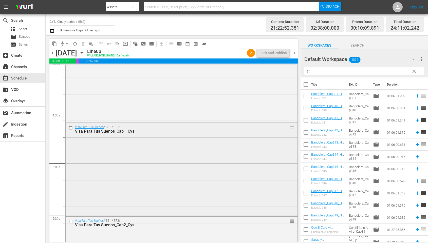
click at [70, 129] on input "checkbox" at bounding box center [71, 128] width 5 height 4
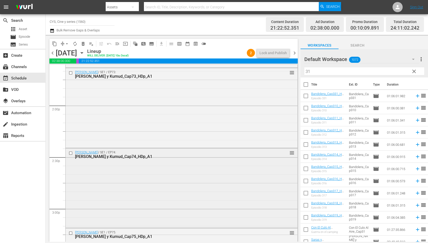
scroll to position [1445, 0]
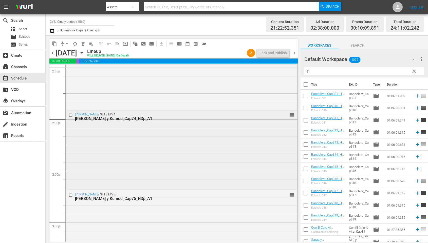
click at [71, 116] on input "checkbox" at bounding box center [71, 115] width 5 height 4
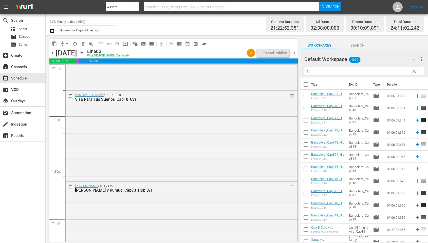
scroll to position [1331, 0]
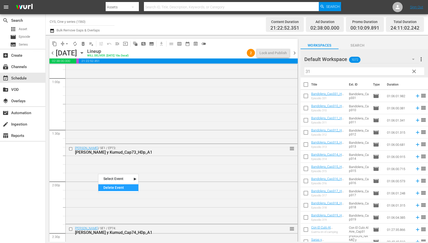
click at [126, 186] on div "Delete Event" at bounding box center [118, 188] width 40 height 7
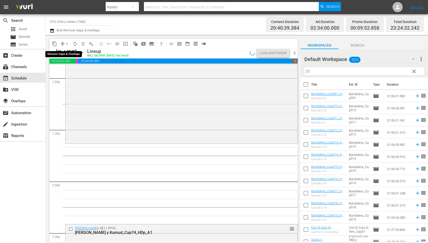
click at [65, 43] on span "arrow_drop_down" at bounding box center [66, 43] width 5 height 5
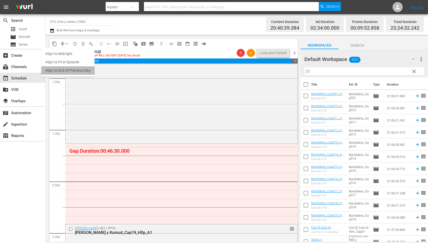
click at [72, 71] on li "Align to End of Previous Day" at bounding box center [67, 70] width 53 height 8
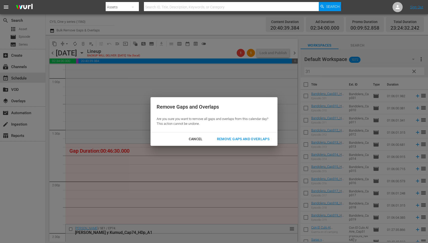
click at [236, 138] on div "Remove Gaps and Overlaps" at bounding box center [243, 139] width 61 height 6
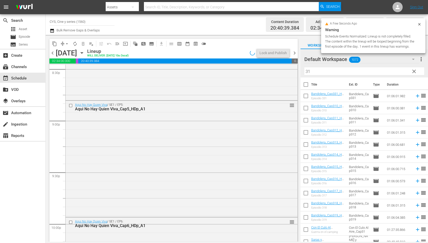
scroll to position [2304, 0]
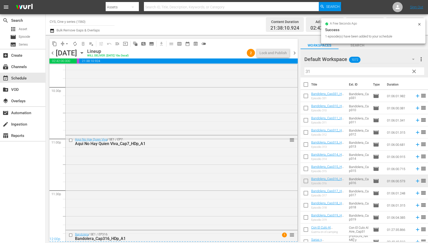
click at [293, 53] on span "chevron_right" at bounding box center [295, 53] width 6 height 6
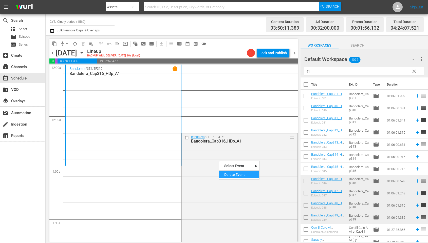
click at [227, 176] on div "Delete Event" at bounding box center [239, 175] width 40 height 7
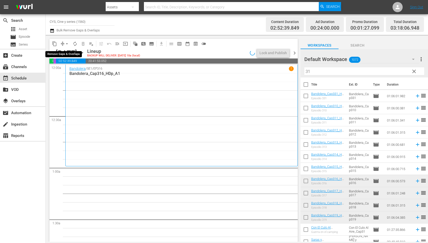
click at [66, 44] on span "arrow_drop_down" at bounding box center [66, 43] width 5 height 5
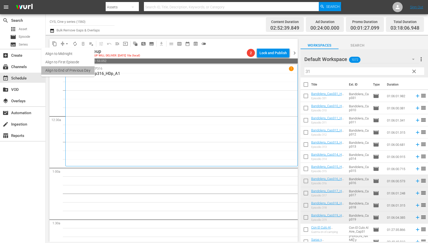
click at [72, 69] on li "Align to End of Previous Day" at bounding box center [67, 70] width 53 height 8
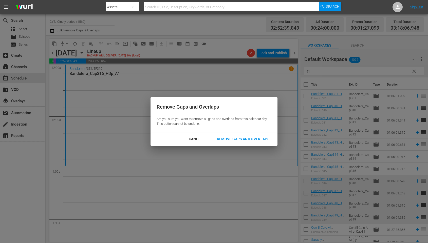
click at [240, 134] on div "Cancel Remove Gaps and Overlaps" at bounding box center [214, 139] width 127 height 13
click at [240, 138] on div "Remove Gaps and Overlaps" at bounding box center [243, 139] width 61 height 6
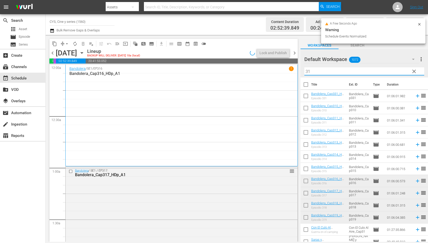
drag, startPoint x: 320, startPoint y: 73, endPoint x: 295, endPoint y: 68, distance: 25.4
click at [295, 68] on div "content_copy compress arrow_drop_down autorenew_outlined delete_forever_outline…" at bounding box center [237, 138] width 383 height 207
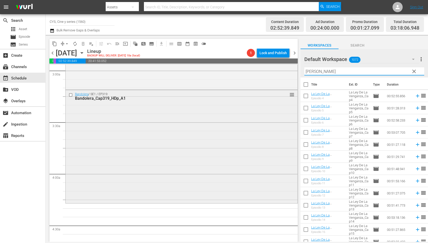
scroll to position [342, 0]
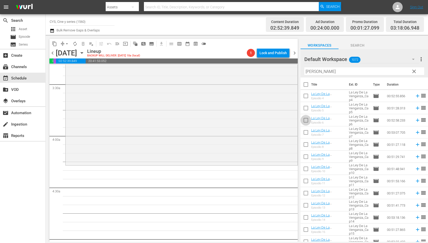
click at [306, 119] on input "checkbox" at bounding box center [306, 121] width 11 height 11
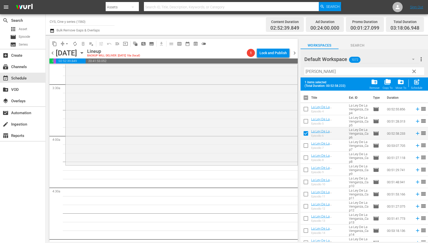
click at [308, 146] on input "checkbox" at bounding box center [306, 146] width 11 height 11
click at [304, 158] on input "checkbox" at bounding box center [306, 159] width 11 height 11
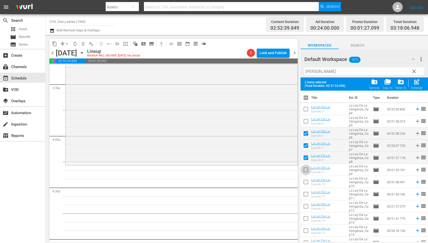
click at [307, 168] on input "checkbox" at bounding box center [306, 171] width 11 height 11
click at [305, 182] on input "checkbox" at bounding box center [306, 183] width 11 height 11
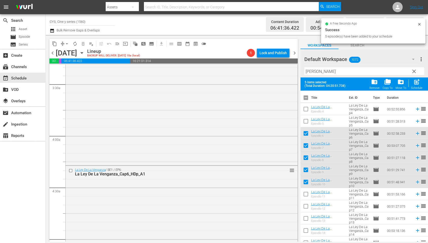
click at [307, 97] on input "checkbox" at bounding box center [306, 99] width 11 height 11
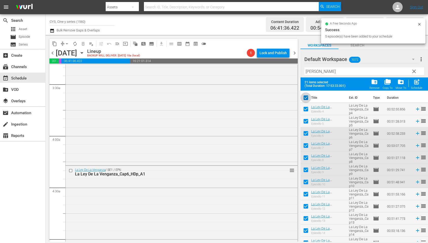
click at [307, 97] on input "checkbox" at bounding box center [306, 99] width 11 height 11
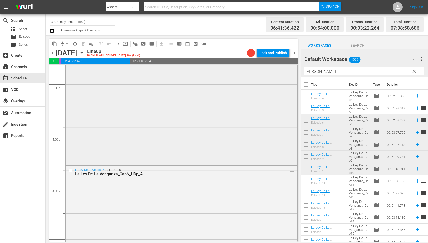
drag, startPoint x: 322, startPoint y: 72, endPoint x: 287, endPoint y: 68, distance: 36.0
click at [286, 68] on div "content_copy compress arrow_drop_down autorenew_outlined delete_forever_outline…" at bounding box center [237, 138] width 383 height 207
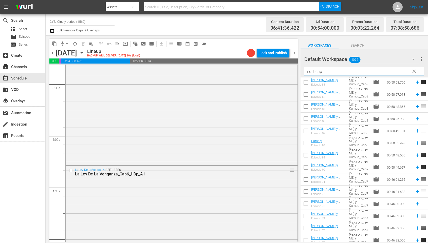
scroll to position [76, 0]
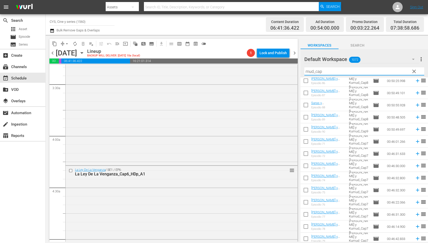
click at [306, 214] on input "checkbox" at bounding box center [306, 215] width 11 height 11
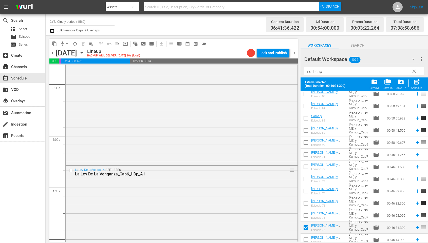
scroll to position [114, 0]
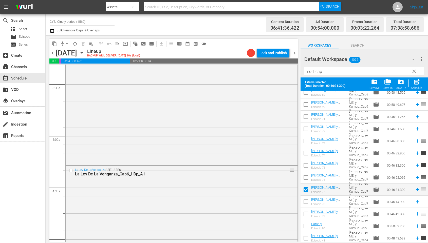
click at [305, 202] on input "checkbox" at bounding box center [306, 203] width 11 height 11
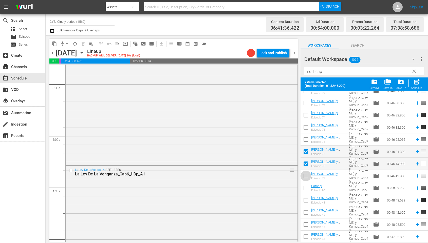
click at [306, 176] on input "checkbox" at bounding box center [306, 177] width 11 height 11
click at [305, 187] on input "checkbox" at bounding box center [306, 189] width 11 height 11
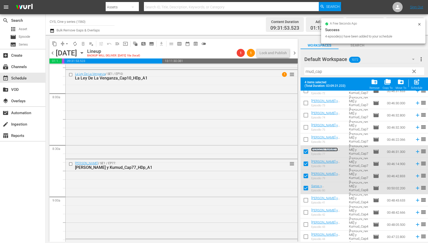
scroll to position [0, 0]
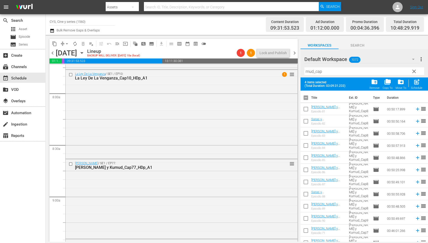
click at [304, 95] on input "checkbox" at bounding box center [306, 99] width 11 height 11
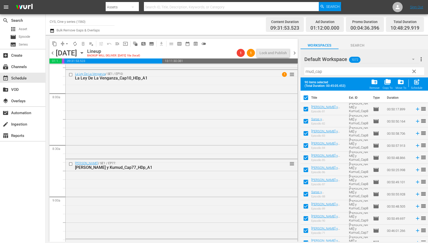
click at [307, 95] on input "checkbox" at bounding box center [306, 99] width 11 height 11
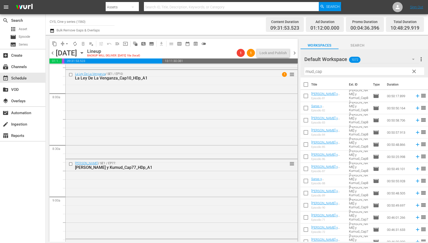
click at [307, 95] on input "checkbox" at bounding box center [306, 97] width 11 height 11
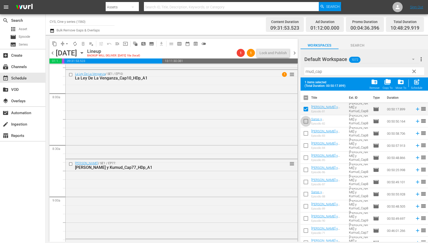
click at [306, 118] on input "checkbox" at bounding box center [306, 122] width 11 height 11
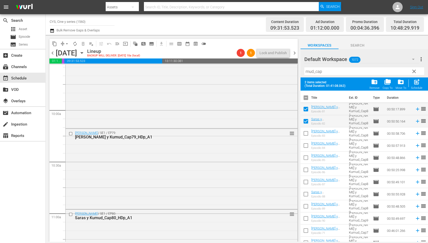
scroll to position [1179, 0]
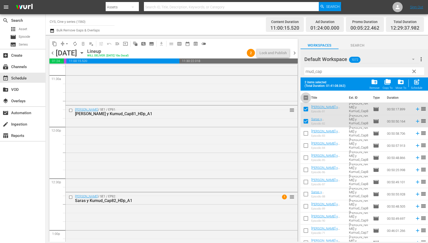
click at [306, 98] on input "checkbox" at bounding box center [306, 99] width 11 height 11
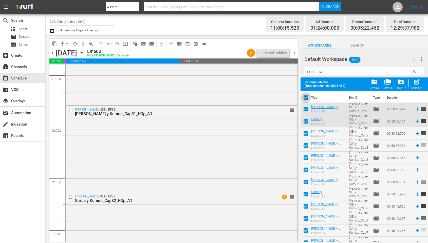
click at [306, 98] on input "checkbox" at bounding box center [306, 99] width 11 height 11
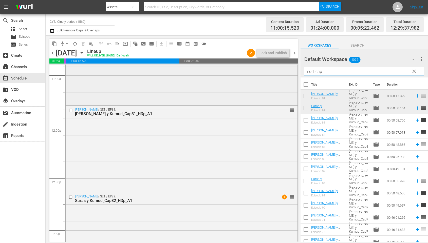
drag, startPoint x: 329, startPoint y: 69, endPoint x: 181, endPoint y: 65, distance: 147.6
click at [181, 65] on div "content_copy compress arrow_drop_down autorenew_outlined delete_forever_outline…" at bounding box center [237, 138] width 383 height 207
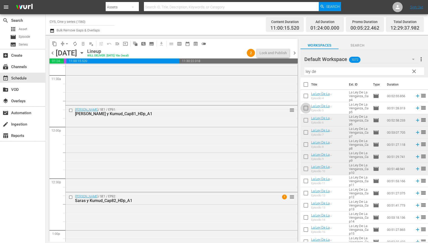
click at [306, 107] on input "checkbox" at bounding box center [306, 109] width 11 height 11
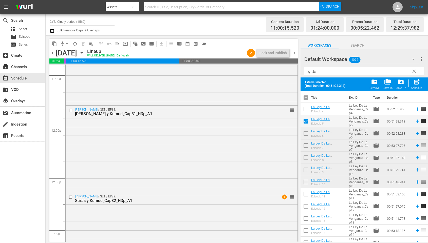
click at [306, 133] on input "checkbox" at bounding box center [306, 134] width 11 height 11
click at [306, 145] on input "checkbox" at bounding box center [306, 146] width 11 height 11
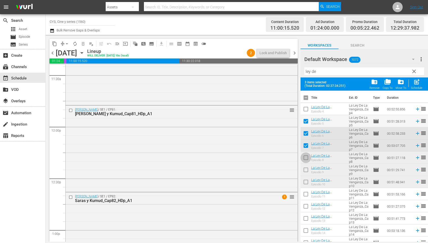
click at [306, 155] on input "checkbox" at bounding box center [306, 159] width 11 height 11
click at [307, 169] on input "checkbox" at bounding box center [306, 171] width 11 height 11
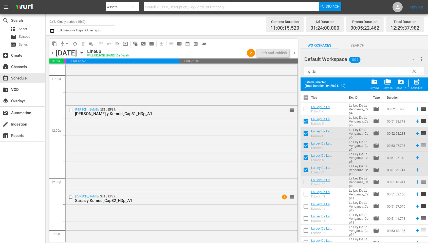
click at [307, 181] on input "checkbox" at bounding box center [306, 183] width 11 height 11
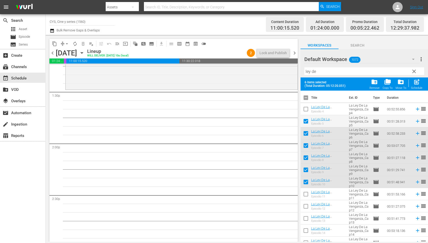
scroll to position [1331, 0]
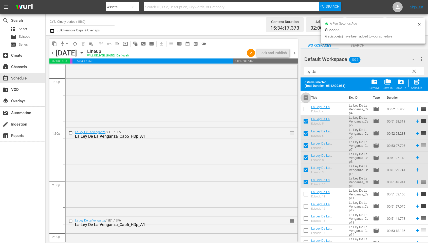
click at [304, 99] on input "checkbox" at bounding box center [306, 99] width 11 height 11
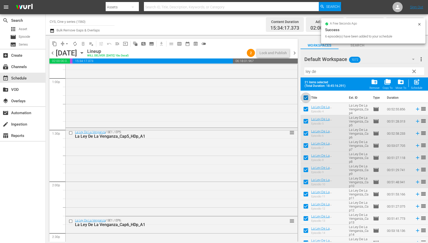
click at [304, 99] on input "checkbox" at bounding box center [306, 99] width 11 height 11
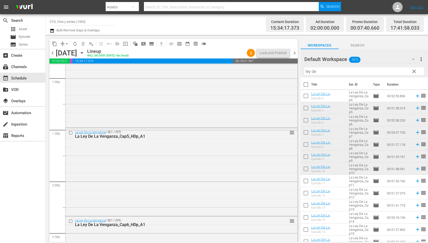
drag, startPoint x: 338, startPoint y: 66, endPoint x: 319, endPoint y: 65, distance: 18.5
click at [319, 65] on div at bounding box center [322, 59] width 37 height 13
drag, startPoint x: 322, startPoint y: 72, endPoint x: 276, endPoint y: 71, distance: 45.4
click at [276, 71] on div "content_copy compress arrow_drop_down autorenew_outlined delete_forever_outline…" at bounding box center [237, 138] width 383 height 207
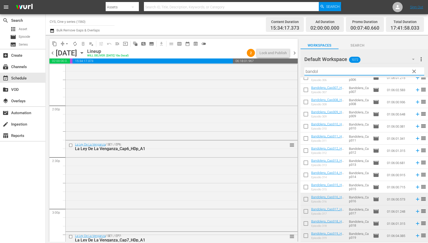
scroll to position [532, 0]
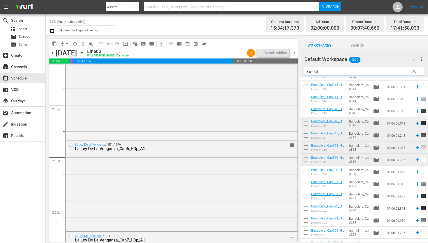
click at [307, 134] on input "checkbox" at bounding box center [306, 136] width 11 height 11
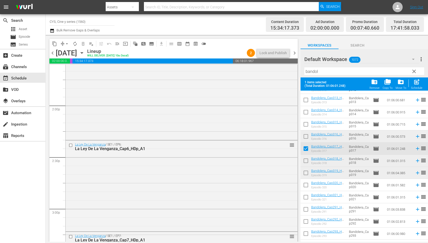
click at [306, 161] on input "checkbox" at bounding box center [306, 162] width 11 height 11
click at [307, 171] on input "checkbox" at bounding box center [306, 174] width 11 height 11
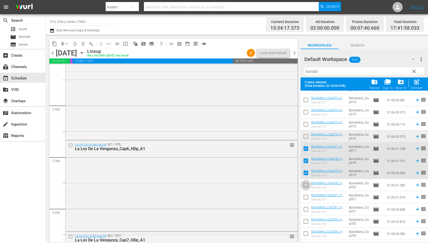
click at [304, 185] on input "checkbox" at bounding box center [306, 186] width 11 height 11
click at [305, 197] on input "checkbox" at bounding box center [306, 198] width 11 height 11
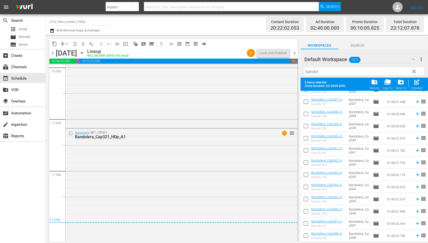
scroll to position [0, 0]
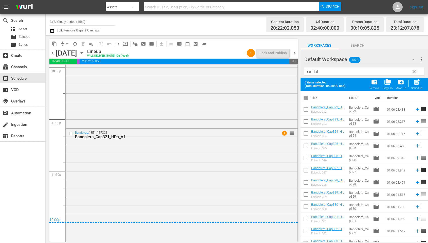
click at [305, 98] on input "checkbox" at bounding box center [306, 99] width 11 height 11
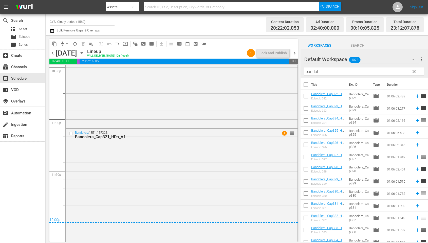
click at [295, 52] on span "chevron_right" at bounding box center [295, 53] width 6 height 6
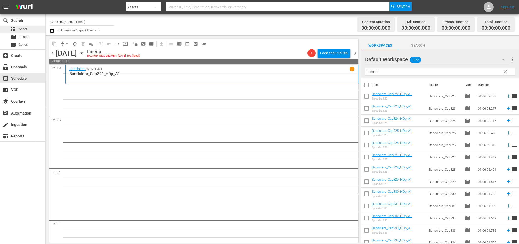
click at [27, 31] on span "Asset" at bounding box center [23, 29] width 8 height 5
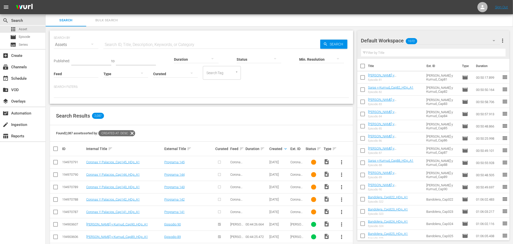
scroll to position [38, 0]
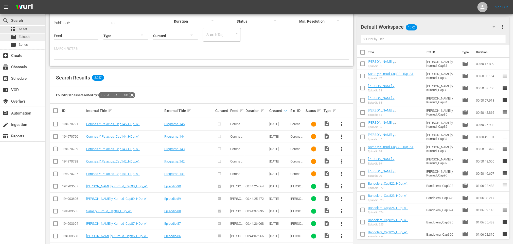
click at [19, 34] on div "movie Episode" at bounding box center [20, 36] width 20 height 7
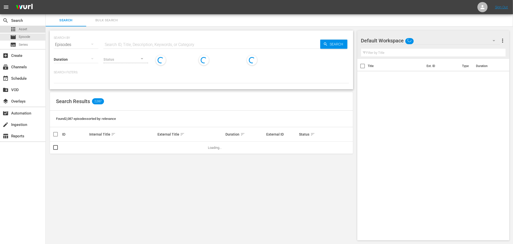
click at [28, 28] on div "apps Asset" at bounding box center [22, 29] width 45 height 7
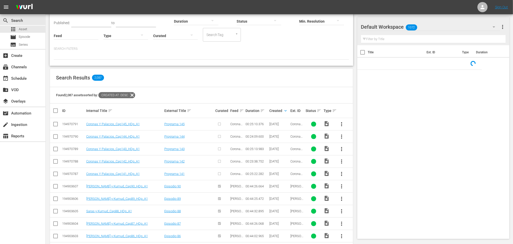
scroll to position [76, 0]
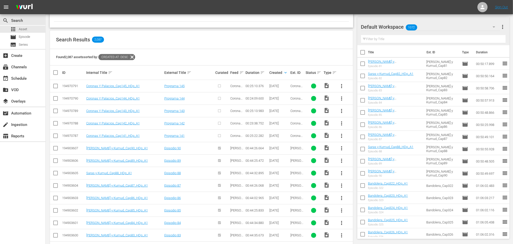
click at [56, 136] on input "checkbox" at bounding box center [55, 137] width 6 height 6
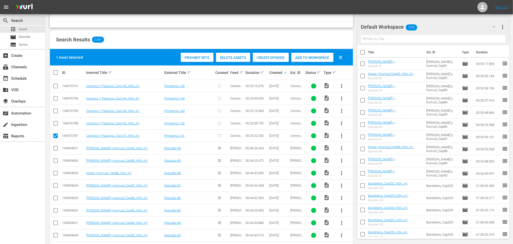
click at [55, 123] on input "checkbox" at bounding box center [55, 124] width 6 height 6
click at [56, 110] on input "checkbox" at bounding box center [55, 112] width 6 height 6
click at [55, 99] on input "checkbox" at bounding box center [55, 99] width 6 height 6
click at [55, 86] on input "checkbox" at bounding box center [55, 87] width 6 height 6
click at [437, 23] on div "Default Workspace 1072" at bounding box center [430, 27] width 139 height 14
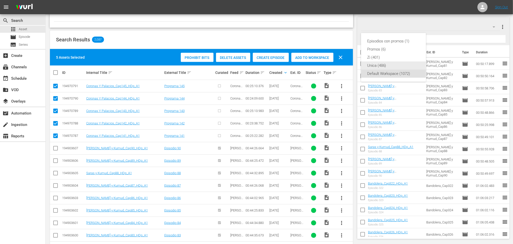
click at [384, 62] on div "Unica (486)" at bounding box center [393, 65] width 53 height 8
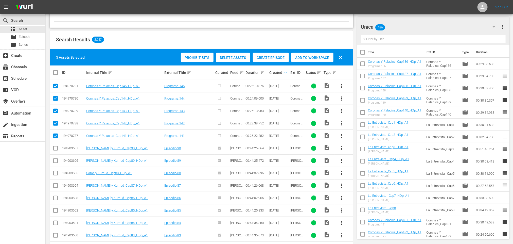
click at [270, 57] on span "Create Episode" at bounding box center [271, 58] width 36 height 4
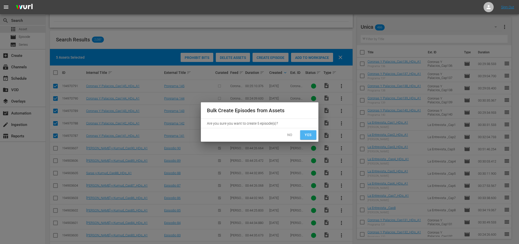
click at [313, 133] on button "Yes" at bounding box center [308, 134] width 16 height 9
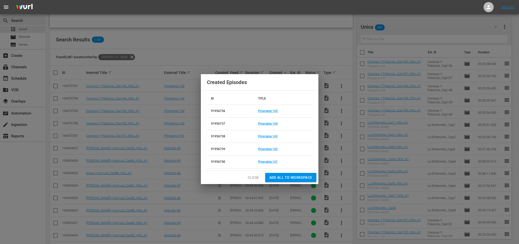
click at [291, 176] on span "Add all to Workspace" at bounding box center [290, 177] width 43 height 6
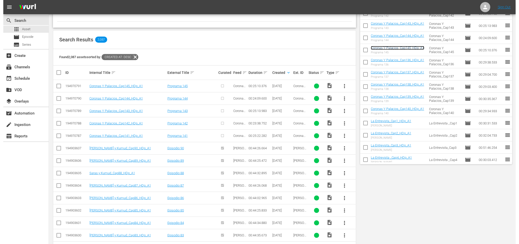
scroll to position [0, 0]
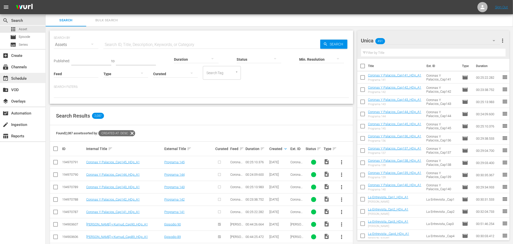
click at [12, 76] on div "event_available Schedule" at bounding box center [14, 77] width 28 height 5
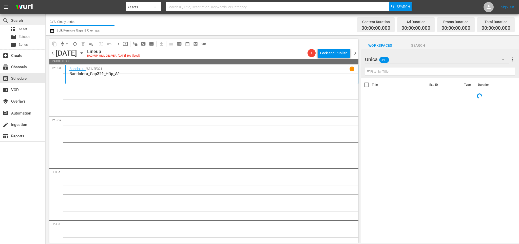
drag, startPoint x: 80, startPoint y: 22, endPoint x: 38, endPoint y: 25, distance: 41.9
click at [46, 0] on div "search Search apps Asset movie Episode subtitles Series add_box Create subscrip…" at bounding box center [283, 0] width 474 height 0
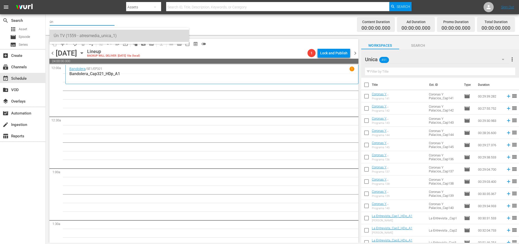
click at [79, 36] on div "Ún TV (1559 - atresmedia_unica_1)" at bounding box center [119, 36] width 131 height 12
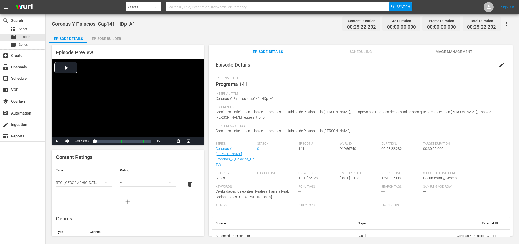
click at [113, 37] on div "Episode Builder" at bounding box center [106, 38] width 38 height 12
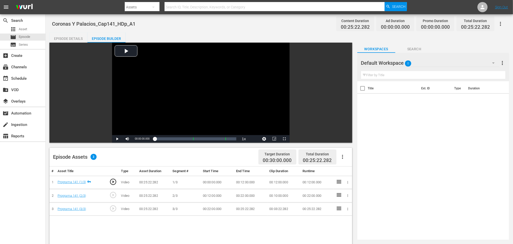
click at [342, 157] on icon "button" at bounding box center [342, 157] width 1 height 4
click at [351, 155] on div "Fill with Ads" at bounding box center [357, 159] width 34 height 12
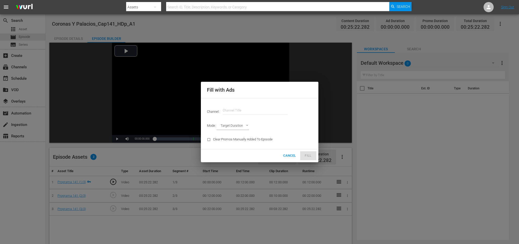
click at [240, 111] on input "text" at bounding box center [255, 110] width 65 height 12
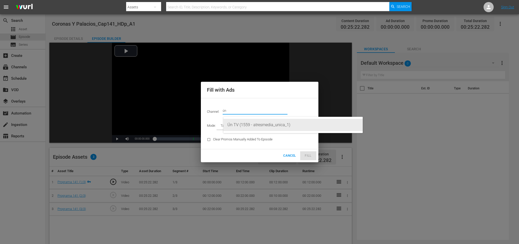
click at [252, 125] on div "Ún TV (1559 - atresmedia_unica_1)" at bounding box center [293, 125] width 131 height 12
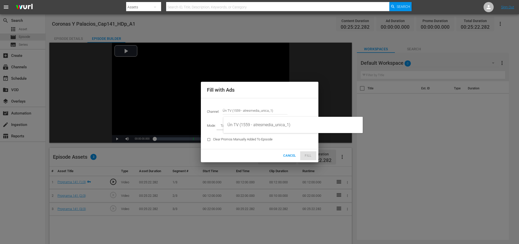
type input "Ún TV (1559)"
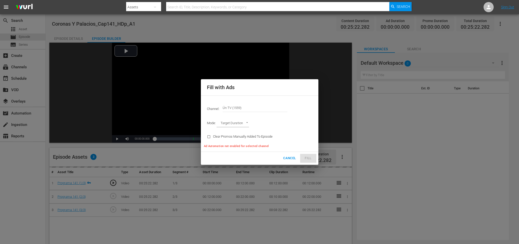
type input "AD_BREAK_DURATION"
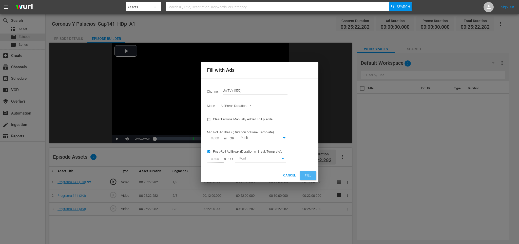
click at [308, 174] on span "Fill" at bounding box center [308, 175] width 8 height 6
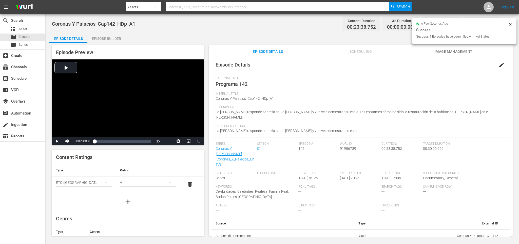
click at [102, 36] on div "Episode Builder" at bounding box center [106, 38] width 38 height 12
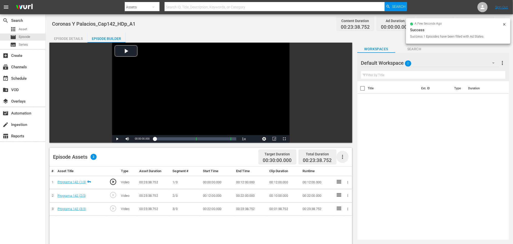
click at [340, 157] on icon "button" at bounding box center [342, 157] width 6 height 6
click at [347, 158] on div "Fill with Ads" at bounding box center [357, 159] width 34 height 12
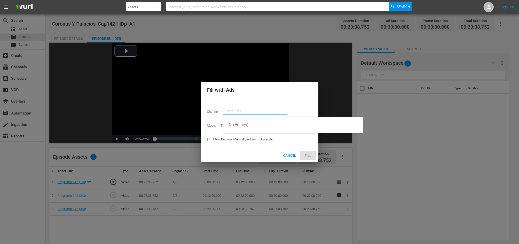
click at [240, 105] on input "text" at bounding box center [255, 110] width 65 height 12
click at [252, 123] on div "Ún TV (1559 - atresmedia_unica_1)" at bounding box center [293, 125] width 131 height 12
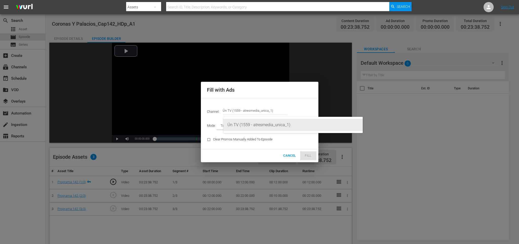
type input "Ún TV (1559)"
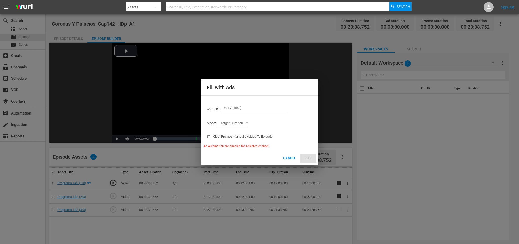
type input "AD_BREAK_DURATION"
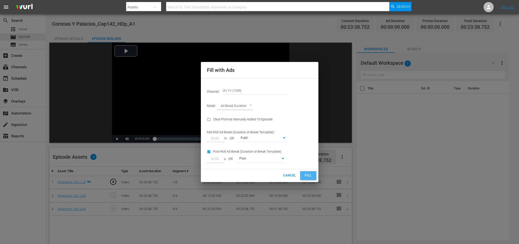
click at [309, 174] on span "Fill" at bounding box center [308, 175] width 8 height 6
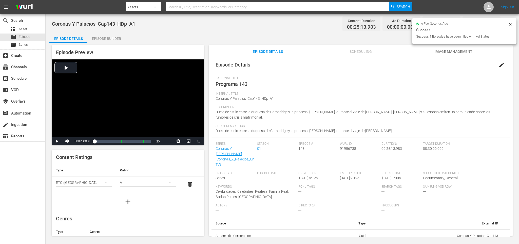
click at [100, 34] on div "Episode Builder" at bounding box center [106, 38] width 38 height 12
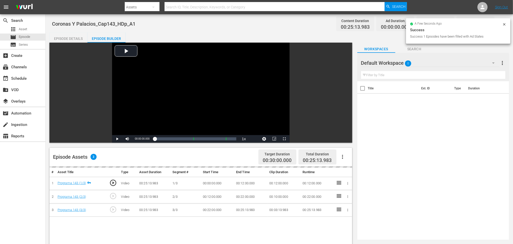
click at [342, 156] on icon "button" at bounding box center [342, 157] width 1 height 4
click at [352, 158] on div "Fill with Ads" at bounding box center [357, 159] width 34 height 12
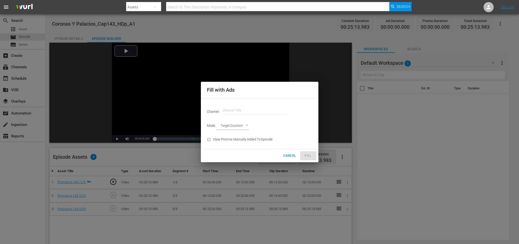
click at [233, 107] on input "text" at bounding box center [255, 110] width 65 height 12
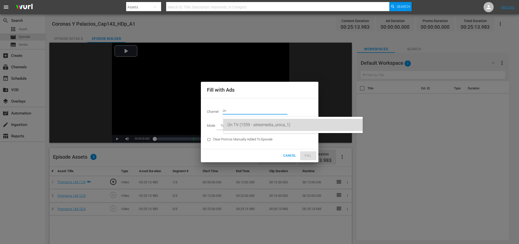
click at [256, 123] on div "Ún TV (1559 - atresmedia_unica_1)" at bounding box center [293, 125] width 131 height 12
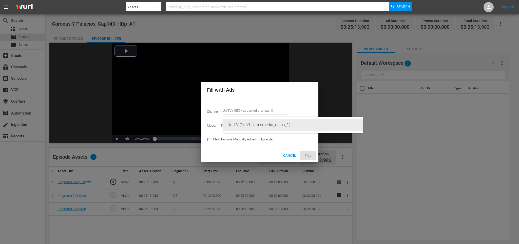
type input "Ún TV (1559)"
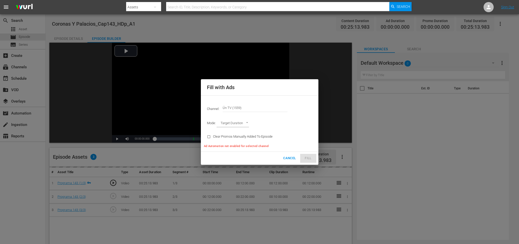
type input "AD_BREAK_DURATION"
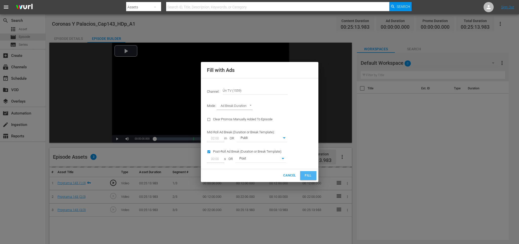
click at [308, 175] on span "Fill" at bounding box center [308, 175] width 8 height 6
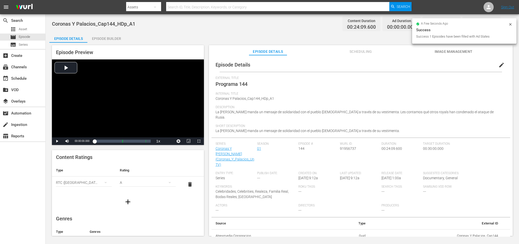
click at [109, 38] on div "Episode Builder" at bounding box center [106, 38] width 38 height 12
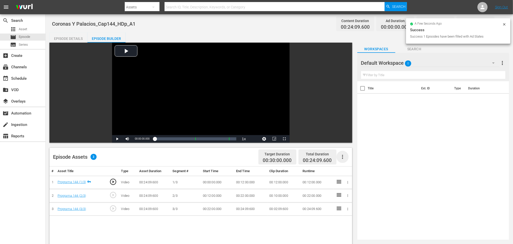
click at [342, 157] on icon "button" at bounding box center [342, 157] width 1 height 4
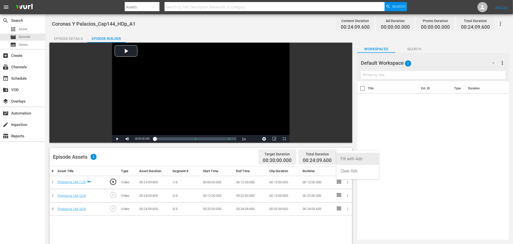
click at [347, 157] on div "Fill with Ads" at bounding box center [357, 159] width 34 height 12
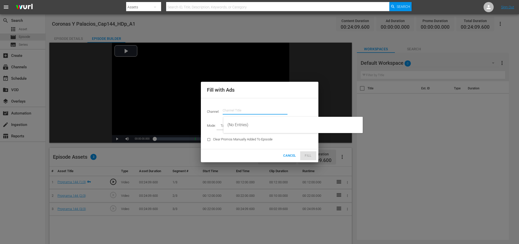
click at [224, 111] on input "text" at bounding box center [255, 110] width 65 height 12
click at [262, 121] on div "Ún TV (1559 - atresmedia_unica_1)" at bounding box center [293, 125] width 131 height 12
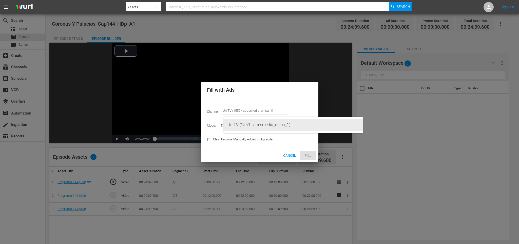
type input "Ún TV (1559)"
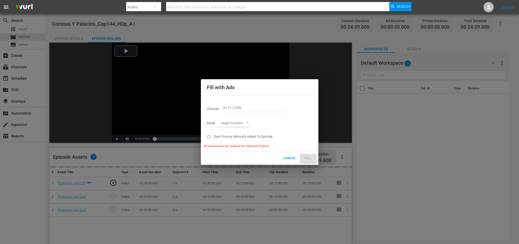
type input "AD_BREAK_DURATION"
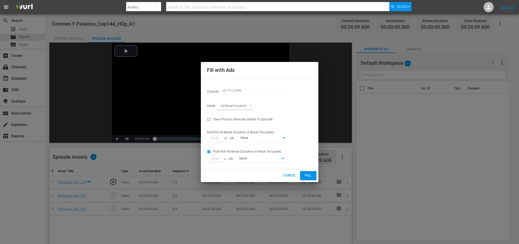
click at [308, 173] on span "Fill" at bounding box center [308, 175] width 8 height 6
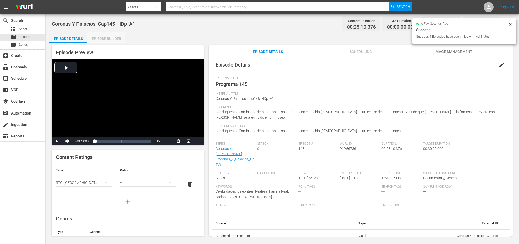
click at [104, 35] on div "Episode Builder" at bounding box center [106, 38] width 38 height 12
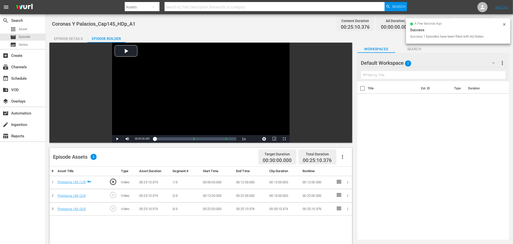
click at [341, 156] on icon "button" at bounding box center [342, 157] width 6 height 6
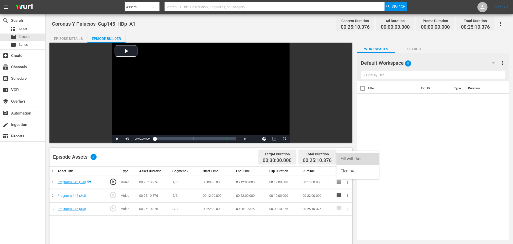
click at [351, 157] on div "Fill with Ads" at bounding box center [357, 159] width 34 height 12
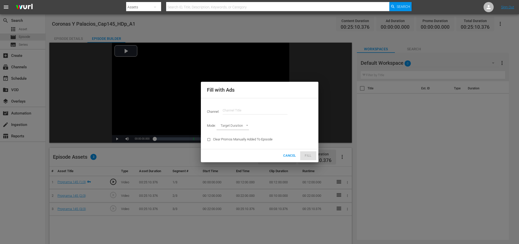
click at [236, 107] on input "text" at bounding box center [255, 110] width 65 height 12
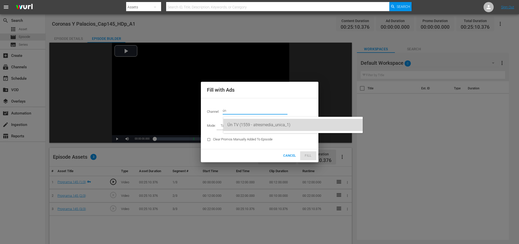
click at [252, 124] on div "Ún TV (1559 - atresmedia_unica_1)" at bounding box center [293, 125] width 131 height 12
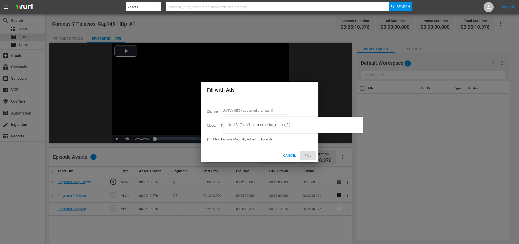
type input "Ún TV (1559)"
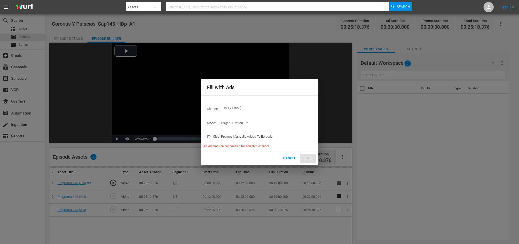
type input "AD_BREAK_DURATION"
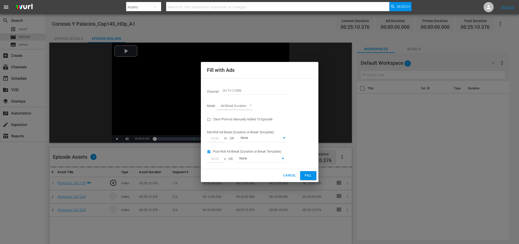
click at [310, 174] on span "Fill" at bounding box center [308, 175] width 8 height 6
